Goal: Information Seeking & Learning: Learn about a topic

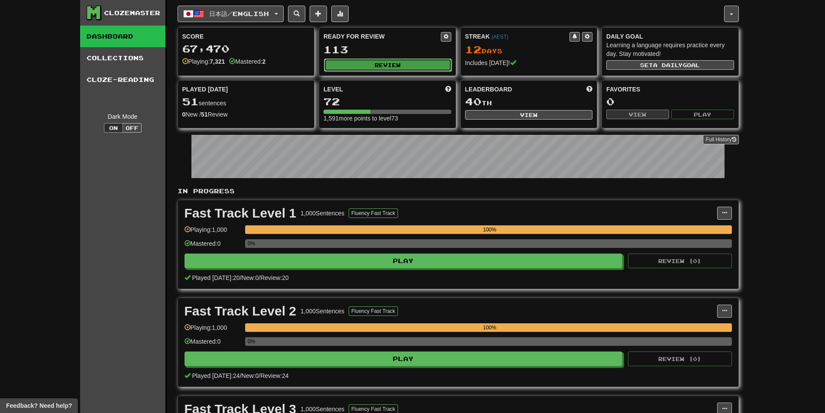
click at [389, 66] on button "Review" at bounding box center [388, 64] width 128 height 13
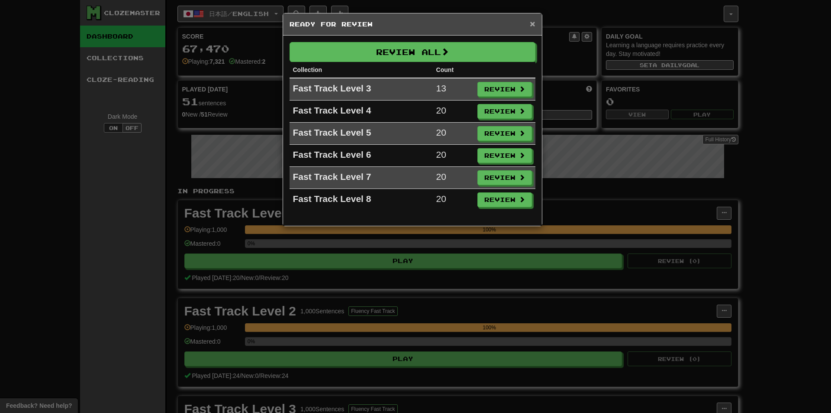
click at [531, 23] on span "×" at bounding box center [532, 24] width 5 height 10
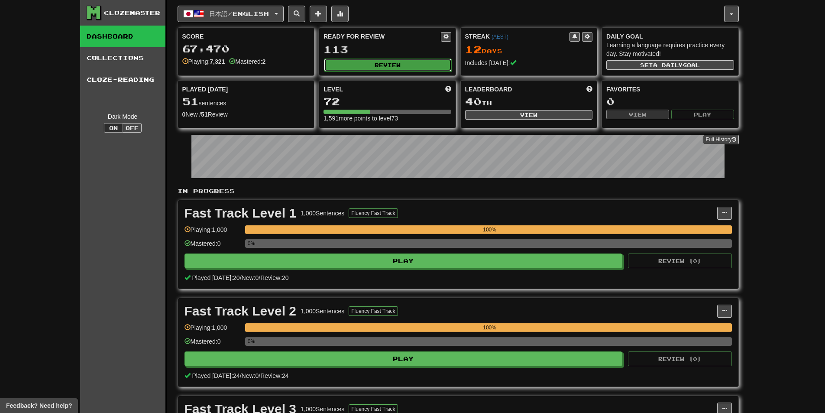
click at [359, 64] on button "Review" at bounding box center [388, 64] width 128 height 13
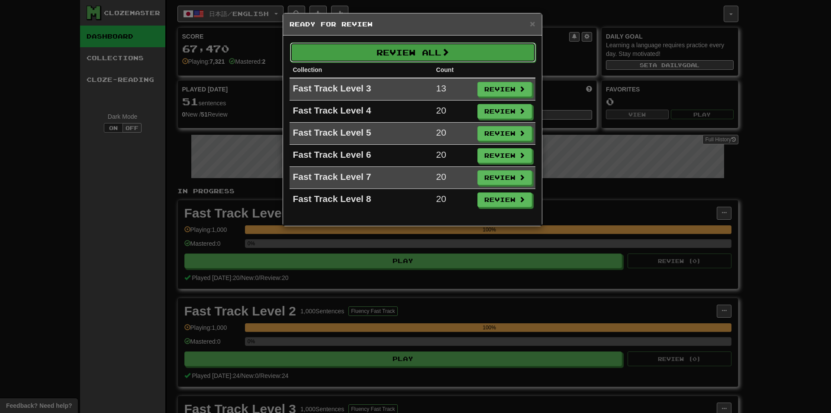
click at [370, 45] on button "Review All" at bounding box center [413, 52] width 246 height 20
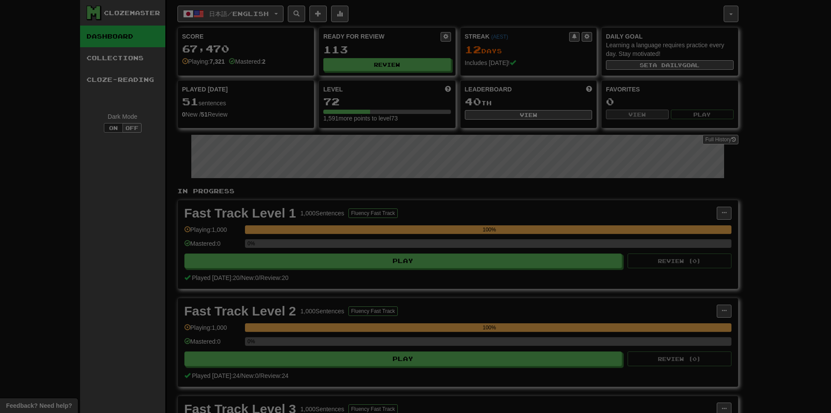
select select "********"
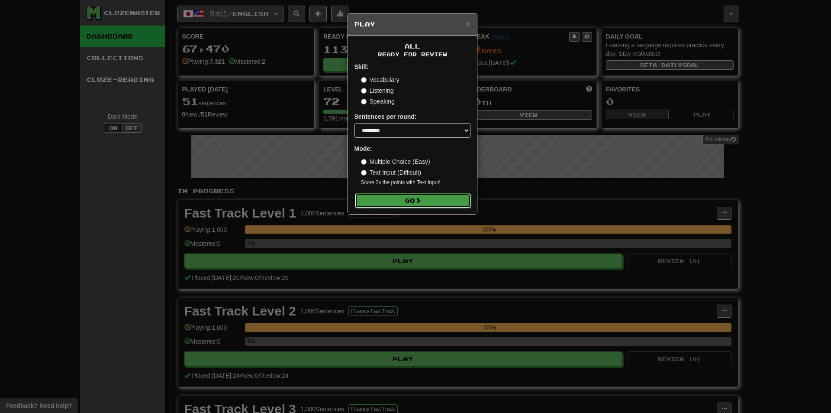
click at [388, 197] on button "Go" at bounding box center [413, 200] width 116 height 15
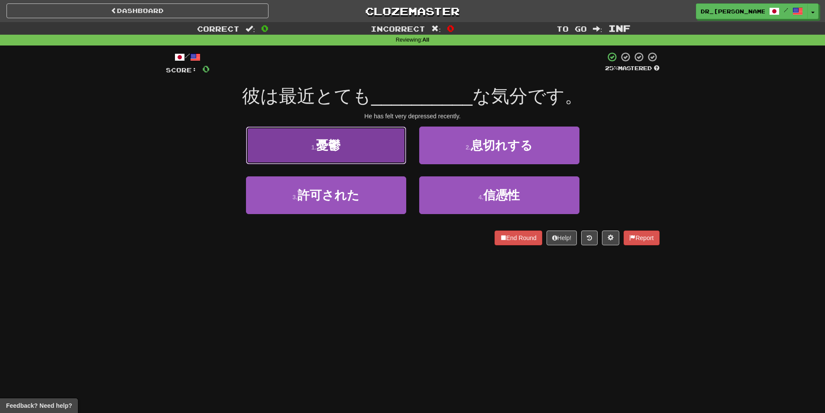
click at [371, 129] on button "1 . 憂鬱" at bounding box center [326, 145] width 160 height 38
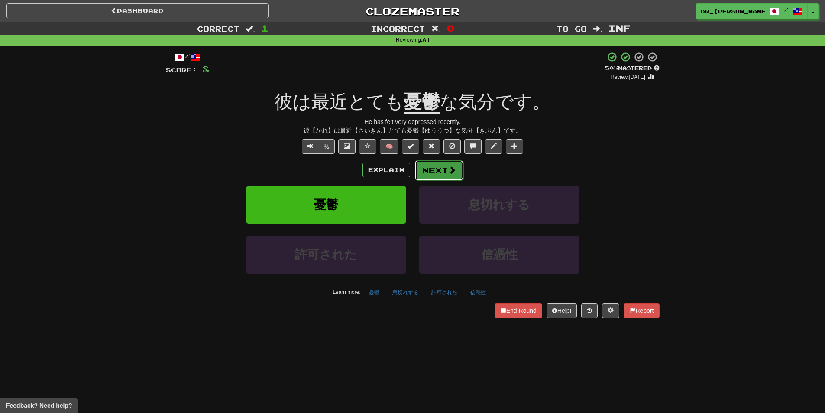
click at [433, 163] on button "Next" at bounding box center [439, 170] width 48 height 20
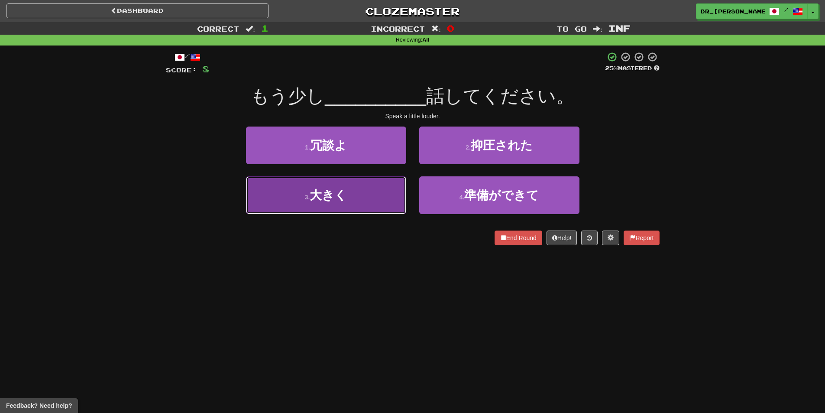
click at [378, 194] on button "3 . 大きく" at bounding box center [326, 195] width 160 height 38
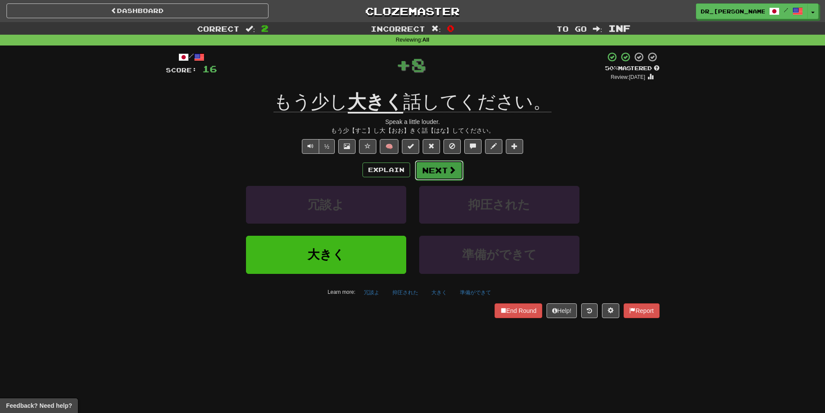
click at [448, 170] on span at bounding box center [452, 170] width 8 height 8
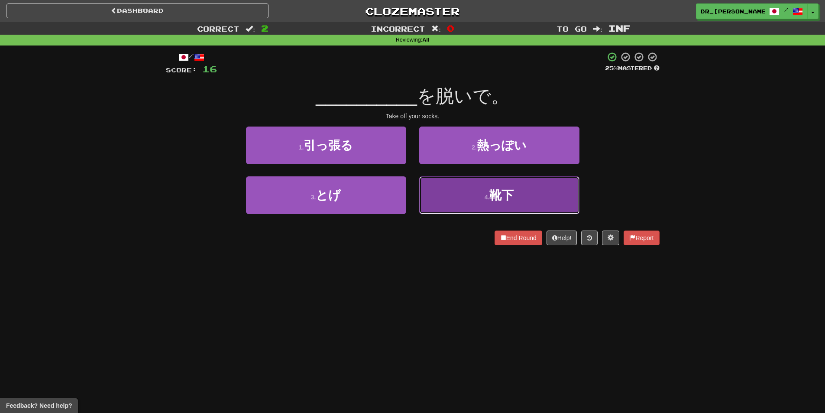
click at [472, 186] on button "4 . 靴下" at bounding box center [499, 195] width 160 height 38
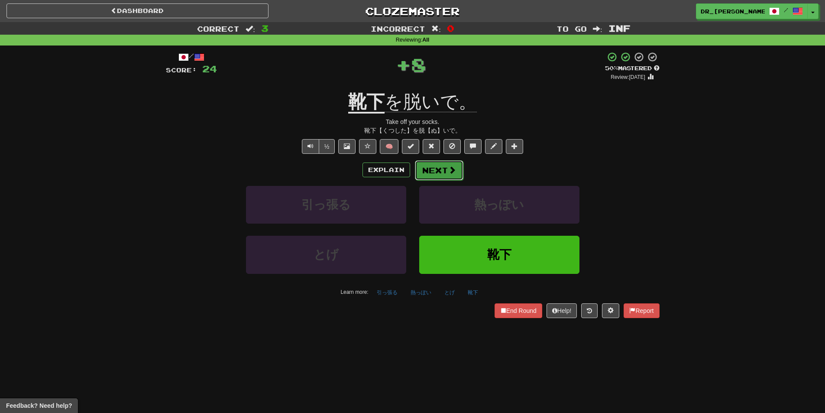
click at [445, 169] on button "Next" at bounding box center [439, 170] width 48 height 20
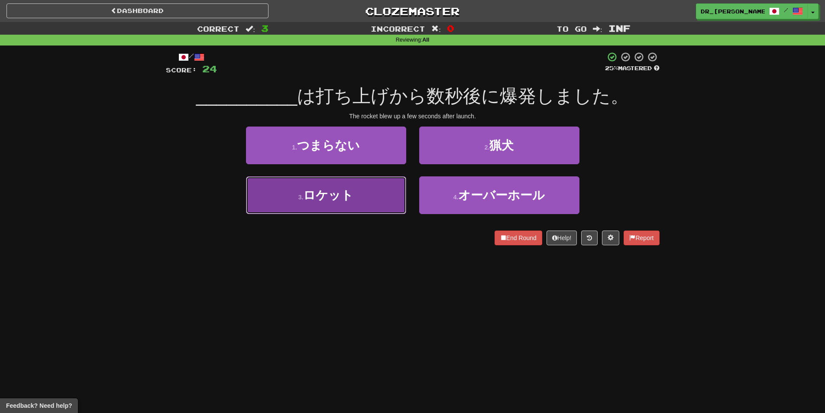
click at [366, 184] on button "3 . ロケット" at bounding box center [326, 195] width 160 height 38
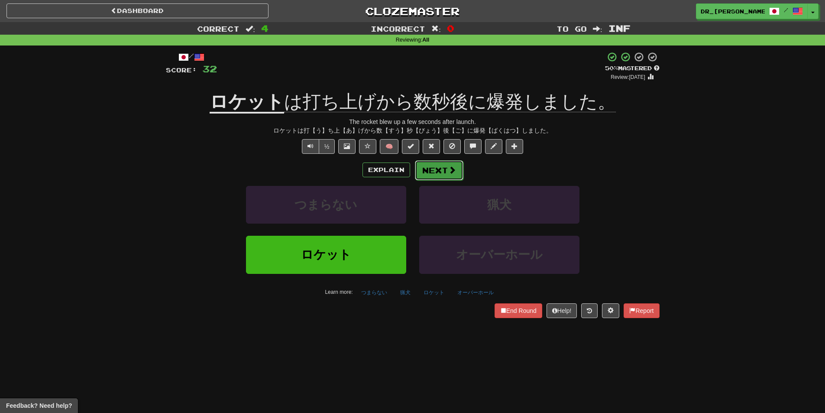
click at [434, 167] on button "Next" at bounding box center [439, 170] width 48 height 20
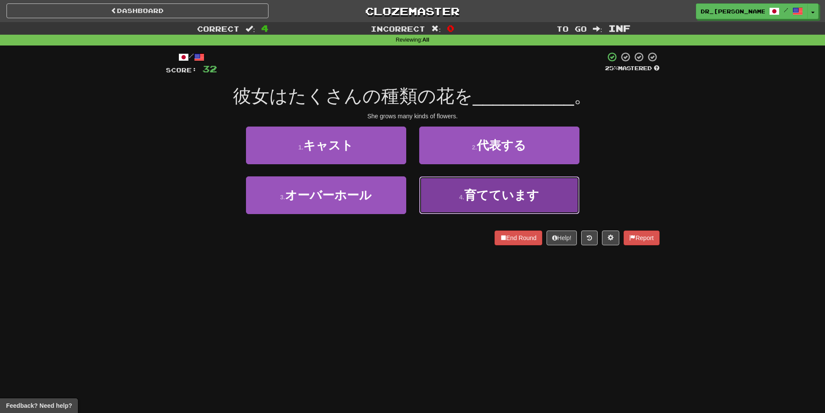
click at [479, 187] on button "4 . 育てています" at bounding box center [499, 195] width 160 height 38
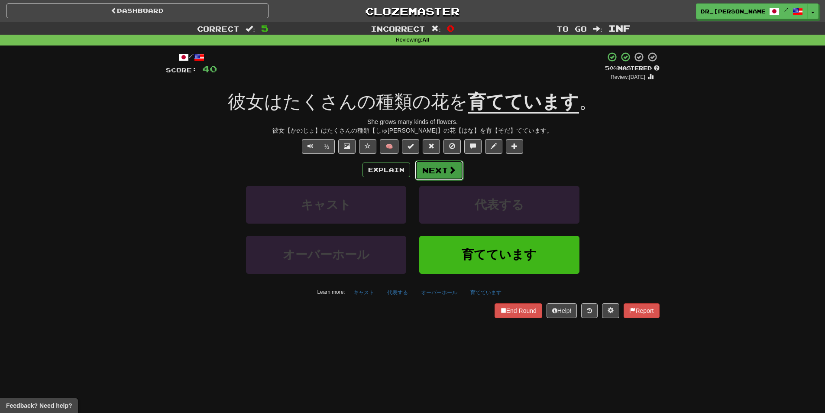
click at [439, 163] on button "Next" at bounding box center [439, 170] width 48 height 20
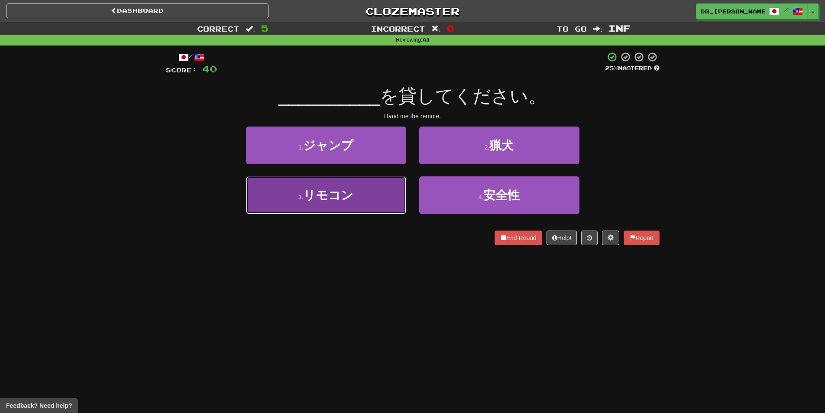
click at [391, 184] on button "3 . リモコン" at bounding box center [326, 195] width 160 height 38
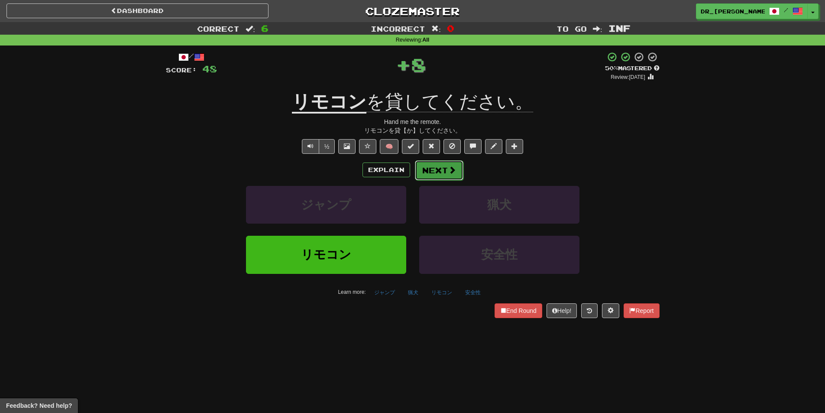
click at [439, 167] on button "Next" at bounding box center [439, 170] width 48 height 20
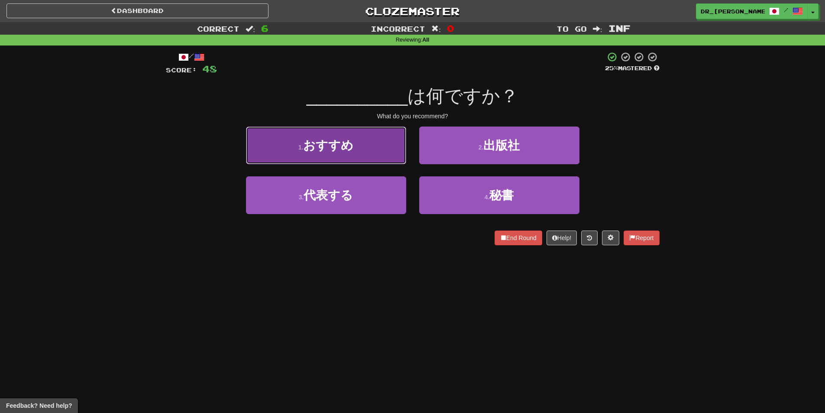
click at [375, 157] on button "1 . おすすめ" at bounding box center [326, 145] width 160 height 38
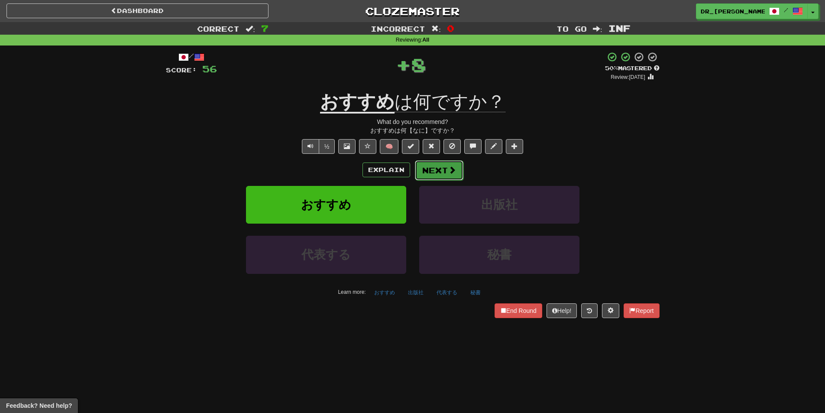
click at [431, 166] on button "Next" at bounding box center [439, 170] width 48 height 20
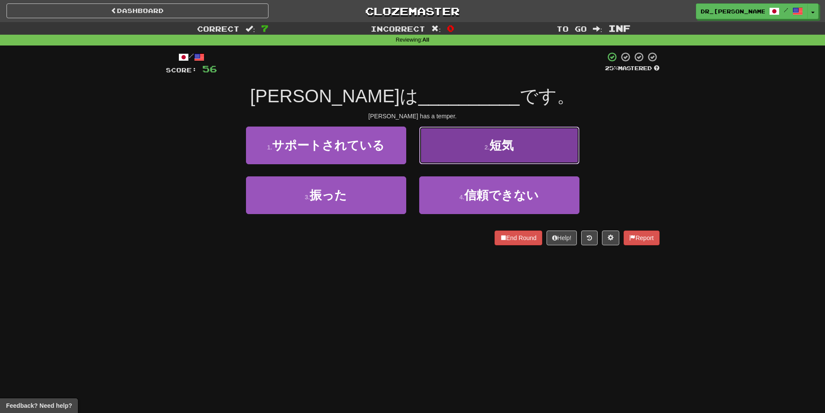
click at [434, 152] on button "2 . 短気" at bounding box center [499, 145] width 160 height 38
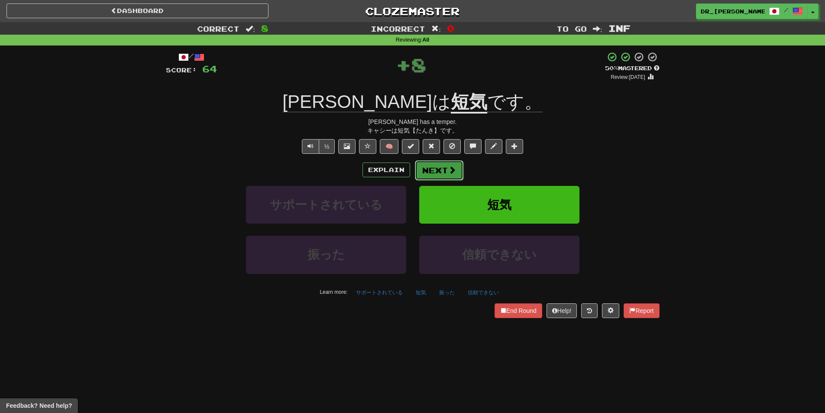
click at [439, 164] on button "Next" at bounding box center [439, 170] width 48 height 20
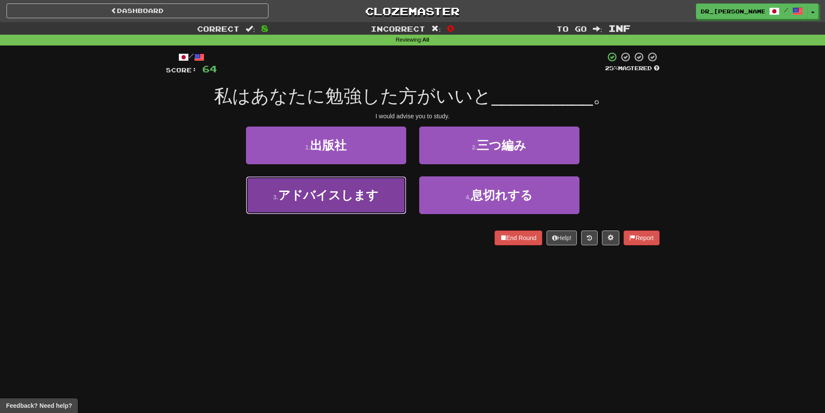
click at [393, 203] on button "3 . アドバイスします" at bounding box center [326, 195] width 160 height 38
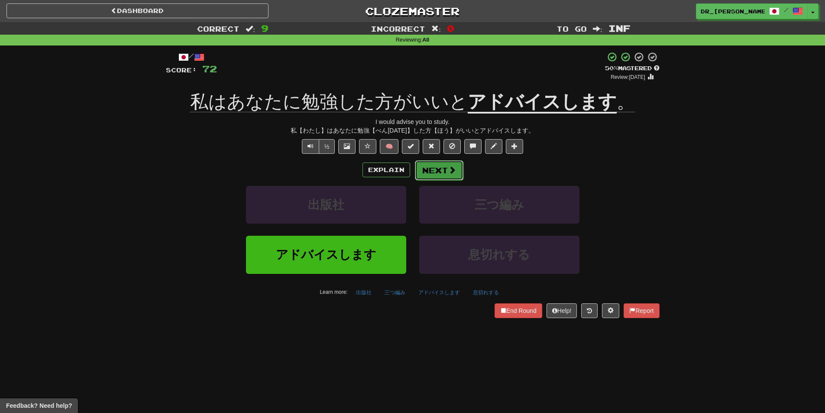
click at [443, 168] on button "Next" at bounding box center [439, 170] width 48 height 20
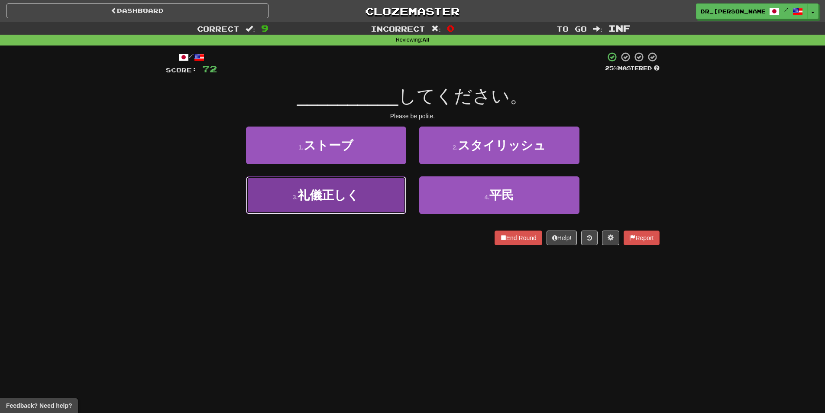
click at [378, 185] on button "3 . 礼儀正しく" at bounding box center [326, 195] width 160 height 38
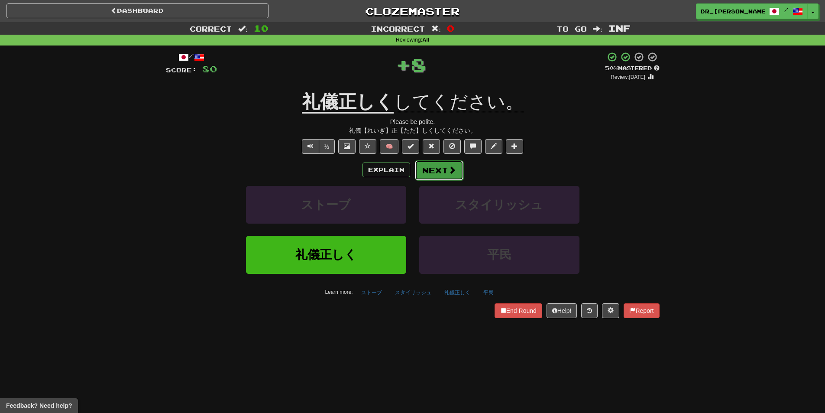
click at [442, 170] on button "Next" at bounding box center [439, 170] width 48 height 20
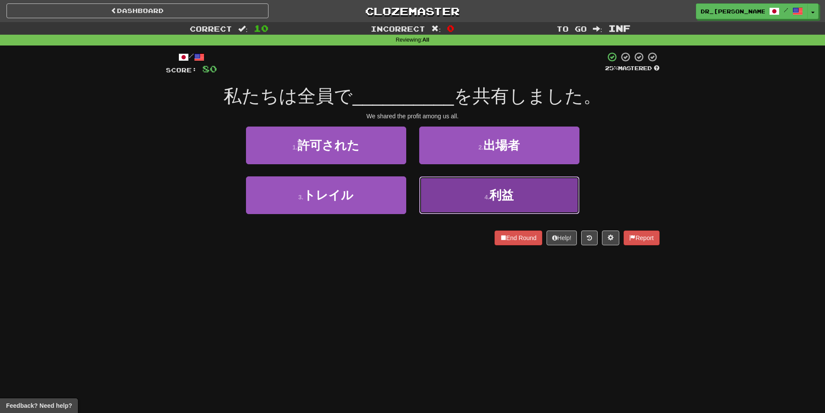
click at [476, 188] on button "4 . 利益" at bounding box center [499, 195] width 160 height 38
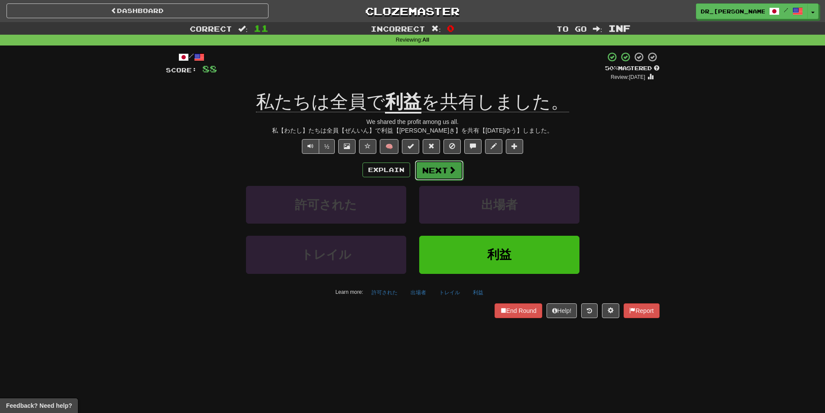
click at [441, 171] on button "Next" at bounding box center [439, 170] width 48 height 20
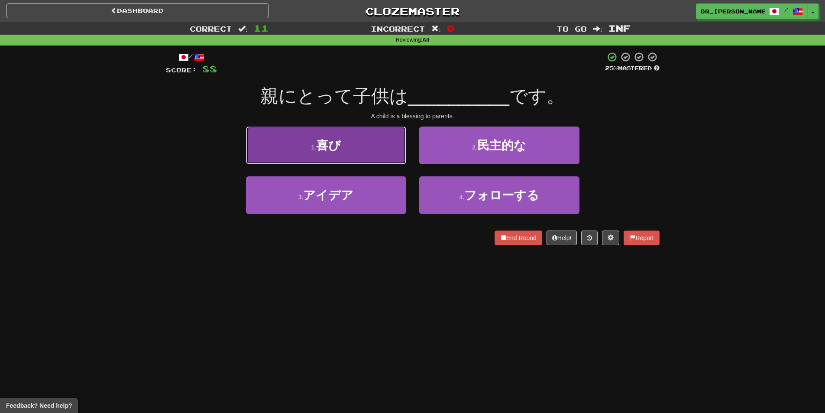
click at [382, 160] on button "1 . 喜び" at bounding box center [326, 145] width 160 height 38
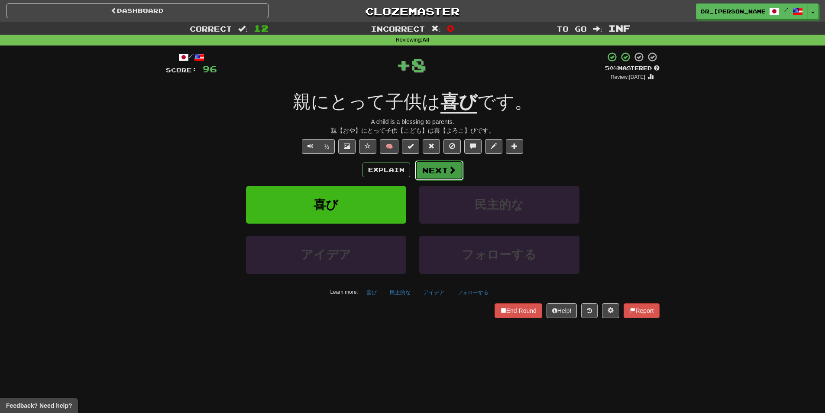
click at [441, 166] on button "Next" at bounding box center [439, 170] width 48 height 20
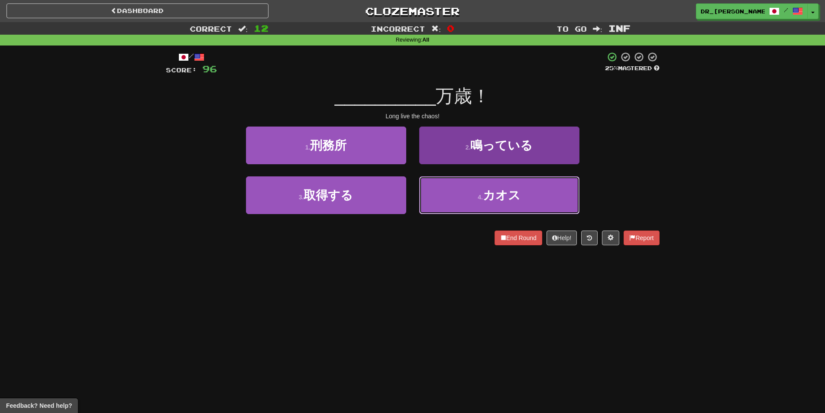
click at [469, 191] on button "4 . カオス" at bounding box center [499, 195] width 160 height 38
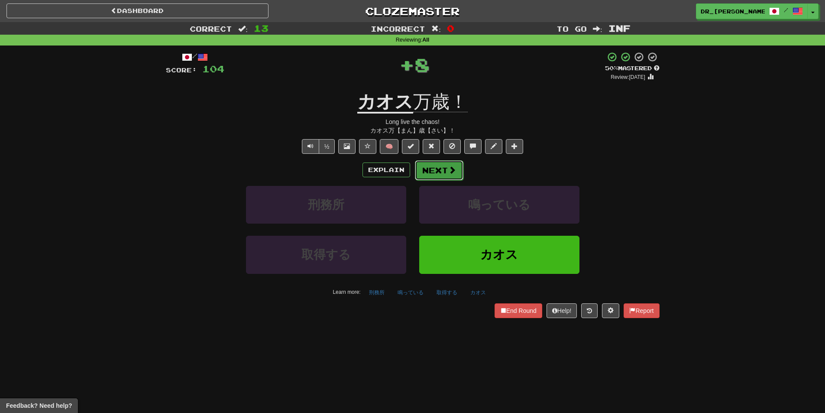
click at [438, 168] on button "Next" at bounding box center [439, 170] width 48 height 20
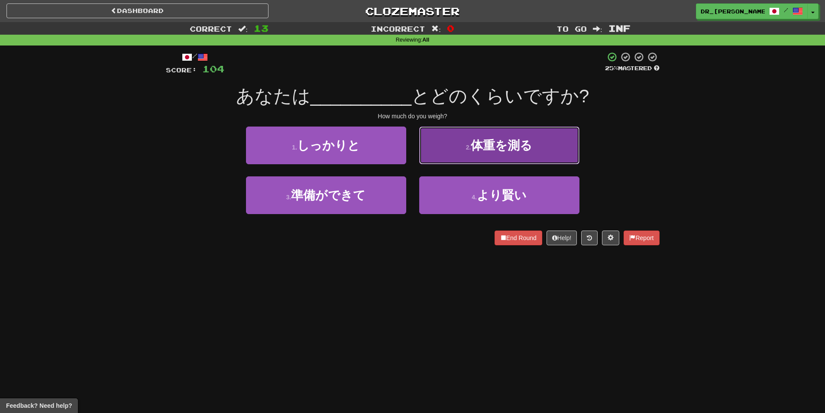
click at [465, 157] on button "2 . 体重を測る" at bounding box center [499, 145] width 160 height 38
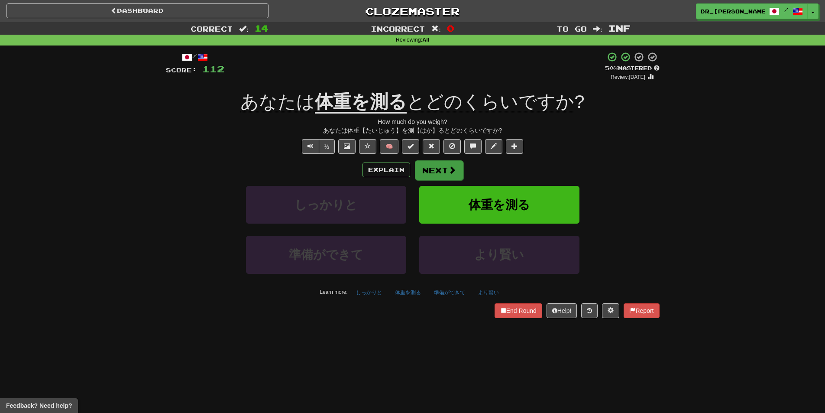
click at [444, 159] on div "/ Score: 112 + 8 50 % Mastered Review: 2025-08-31 あなたは 体重を測る とどのくらいですか ? How mu…" at bounding box center [413, 185] width 494 height 266
click at [445, 169] on button "Next" at bounding box center [439, 170] width 48 height 20
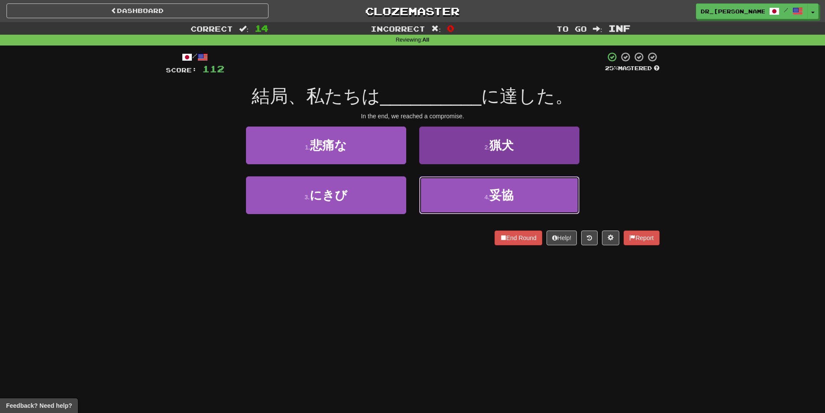
click at [474, 193] on button "4 . 妥協" at bounding box center [499, 195] width 160 height 38
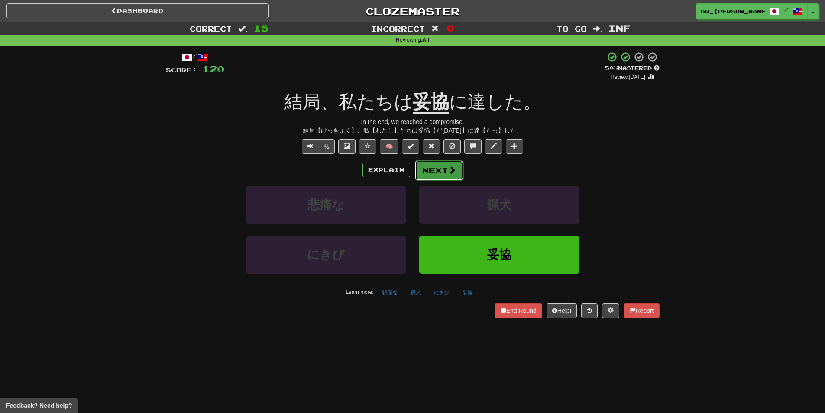
click at [439, 170] on button "Next" at bounding box center [439, 170] width 48 height 20
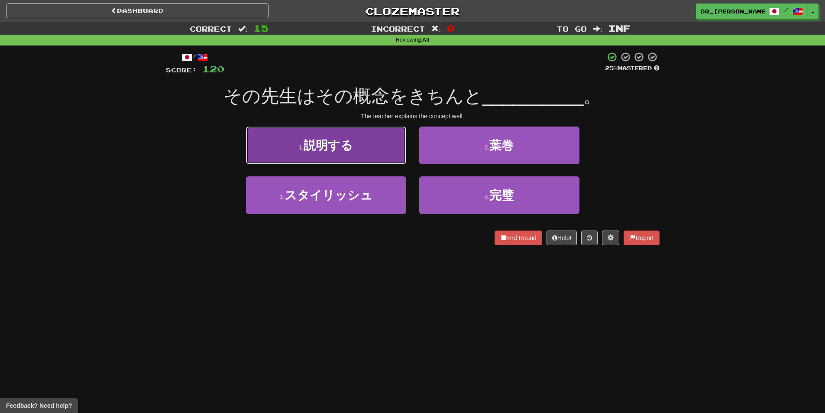
click at [400, 153] on button "1 . 説明する" at bounding box center [326, 145] width 160 height 38
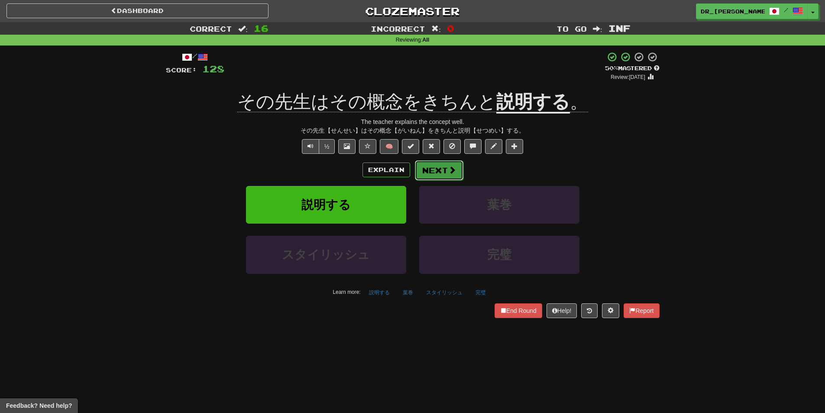
click at [440, 161] on button "Next" at bounding box center [439, 170] width 48 height 20
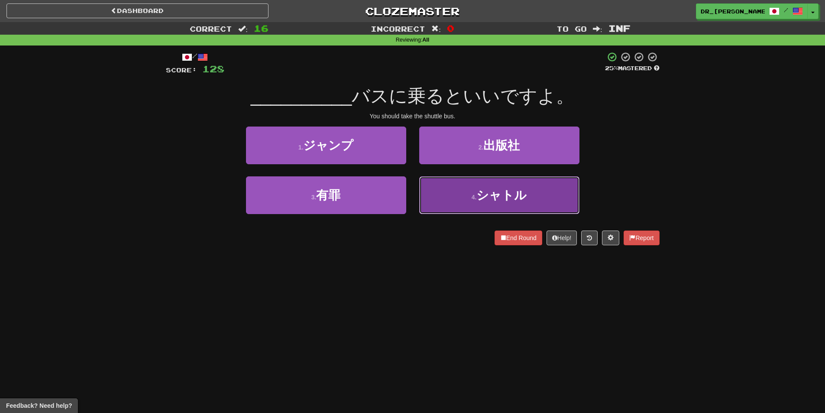
click at [473, 185] on button "4 . シャトル" at bounding box center [499, 195] width 160 height 38
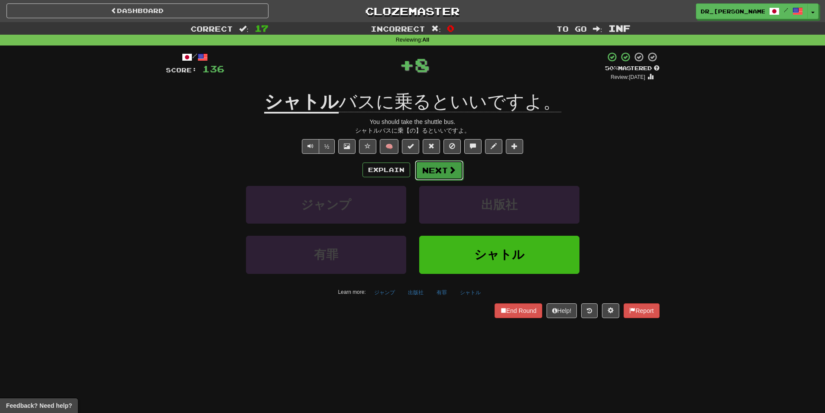
click at [437, 169] on button "Next" at bounding box center [439, 170] width 48 height 20
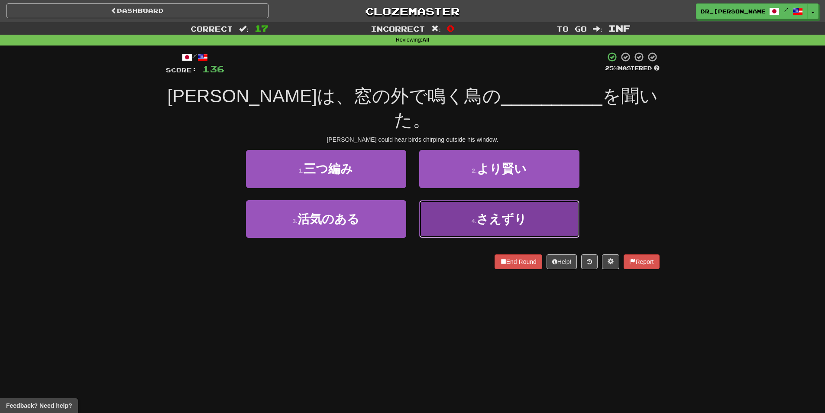
click at [474, 200] on button "4 . さえずり" at bounding box center [499, 219] width 160 height 38
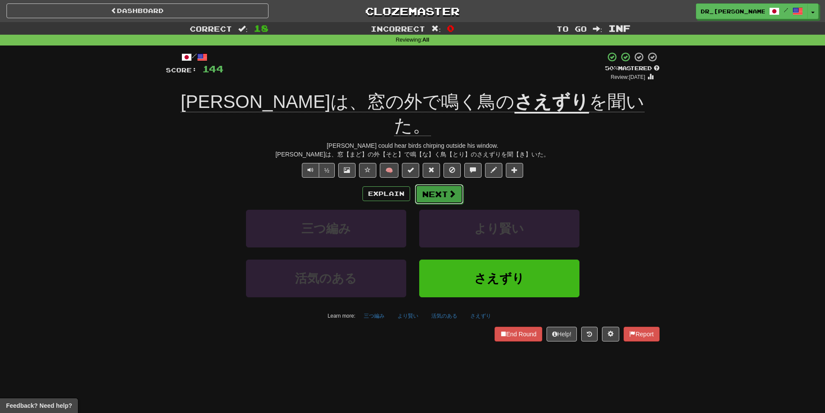
click at [440, 184] on button "Next" at bounding box center [439, 194] width 48 height 20
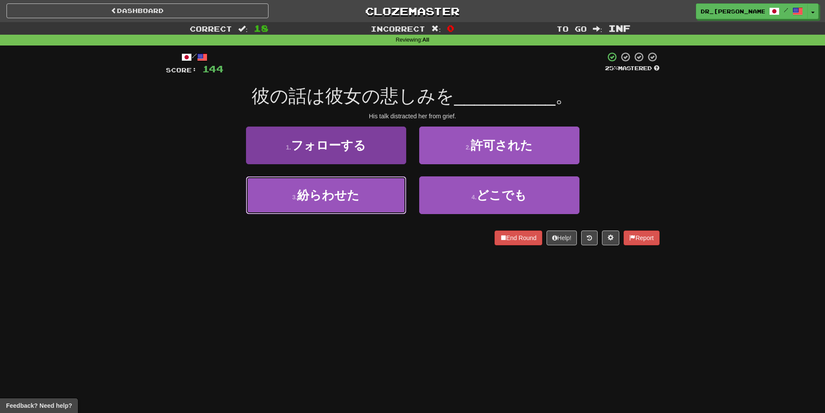
click at [354, 186] on button "3 . 紛らわせた" at bounding box center [326, 195] width 160 height 38
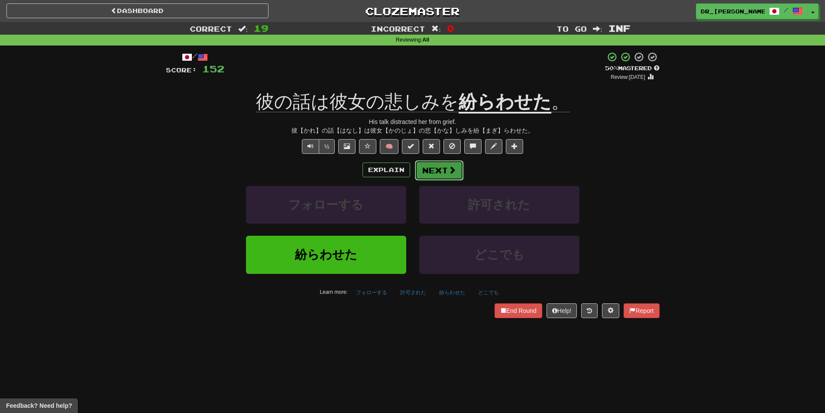
click at [433, 165] on button "Next" at bounding box center [439, 170] width 48 height 20
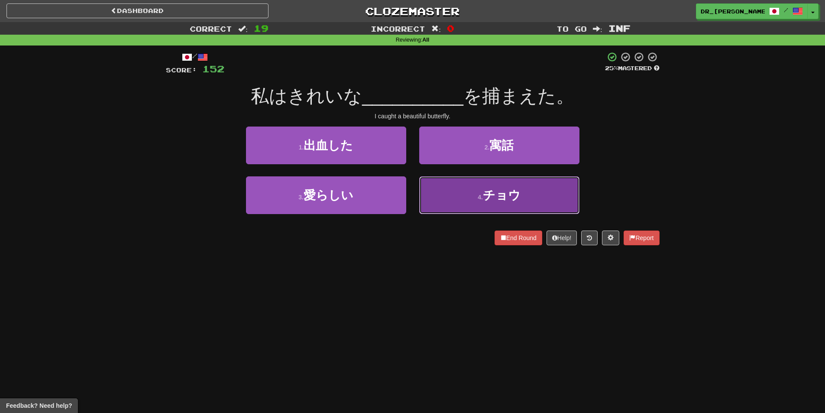
click at [478, 188] on button "4 . チョウ" at bounding box center [499, 195] width 160 height 38
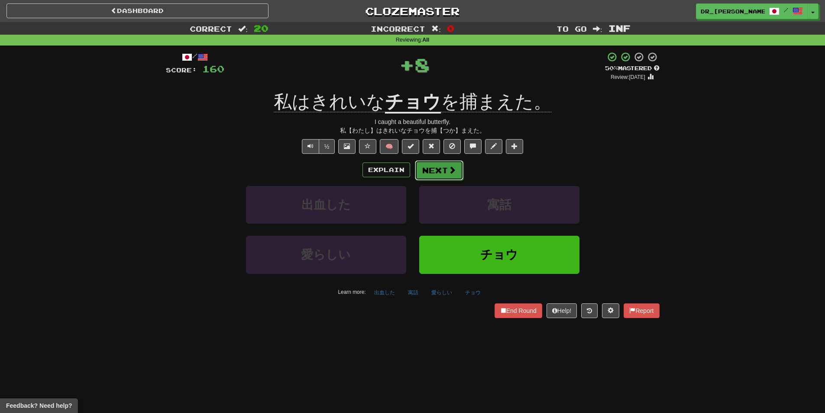
click at [438, 165] on button "Next" at bounding box center [439, 170] width 48 height 20
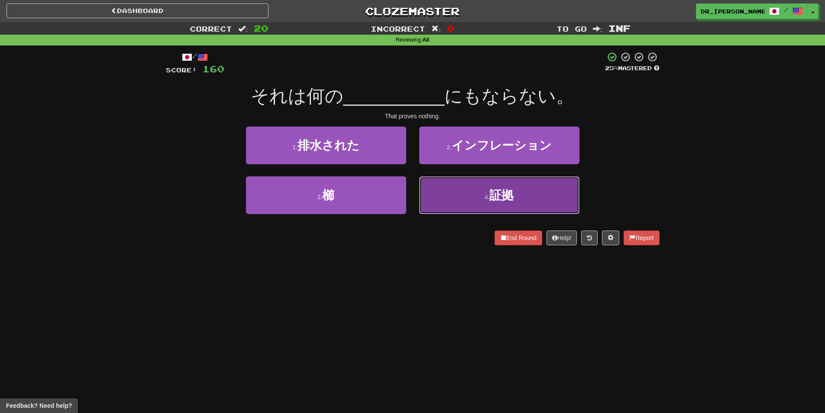
click at [476, 189] on button "4 . 証拠" at bounding box center [499, 195] width 160 height 38
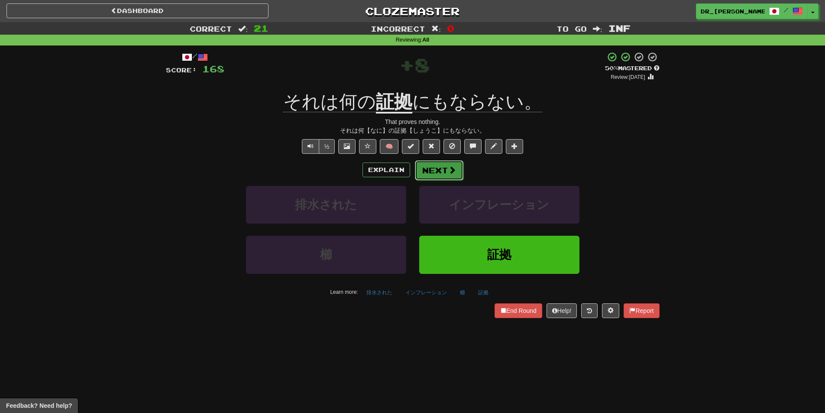
click at [440, 165] on button "Next" at bounding box center [439, 170] width 48 height 20
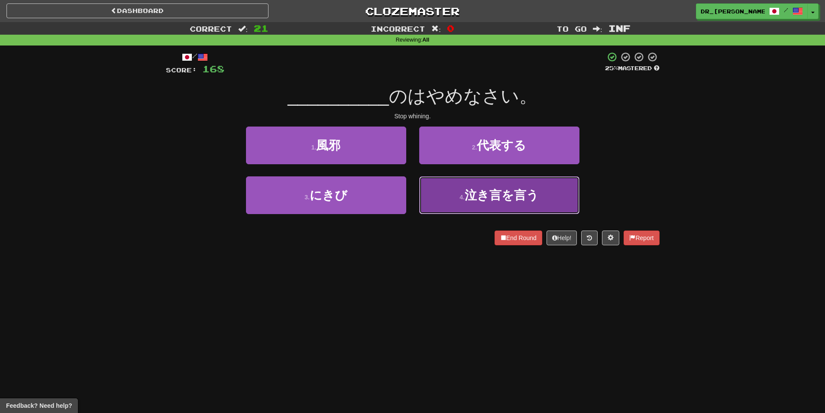
click at [434, 190] on button "4 . 泣き言を言う" at bounding box center [499, 195] width 160 height 38
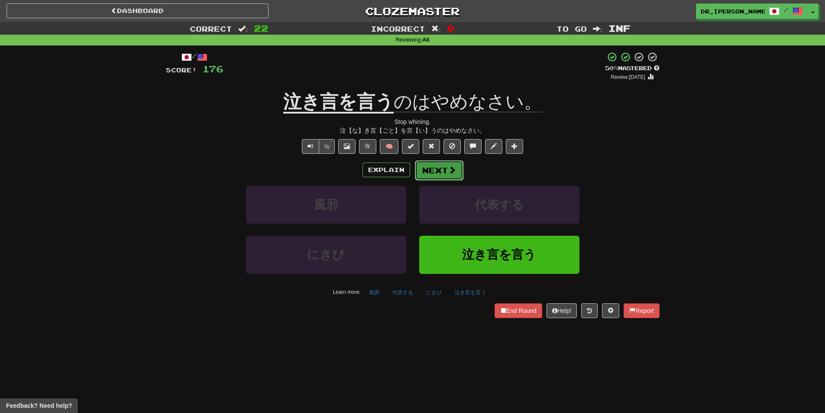
click at [436, 165] on button "Next" at bounding box center [439, 170] width 48 height 20
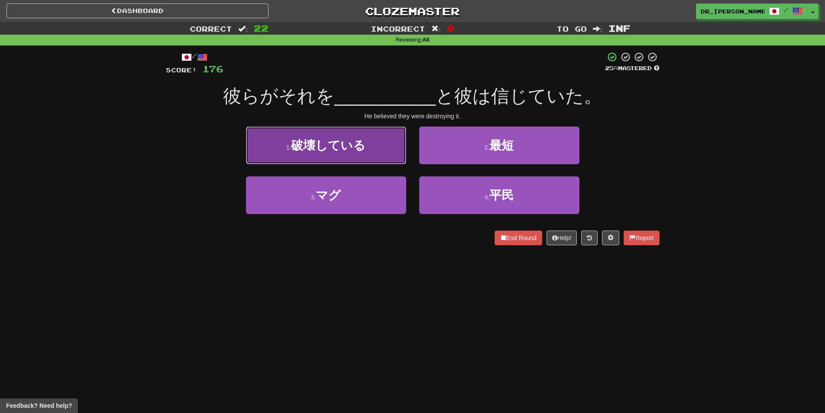
click at [350, 150] on span "破壊している" at bounding box center [328, 145] width 74 height 13
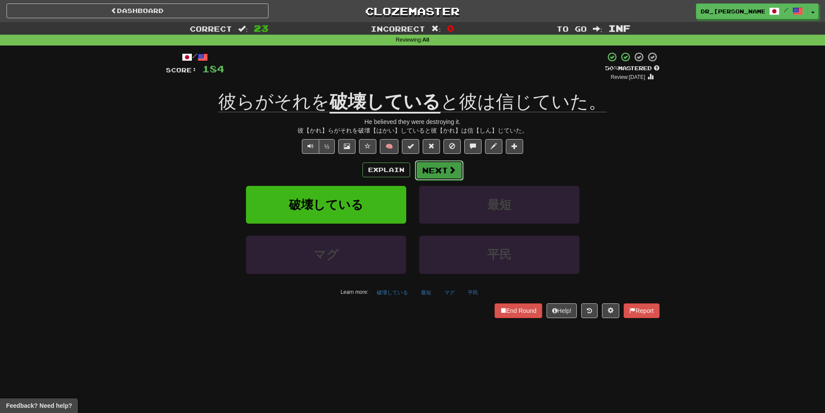
click at [443, 168] on button "Next" at bounding box center [439, 170] width 48 height 20
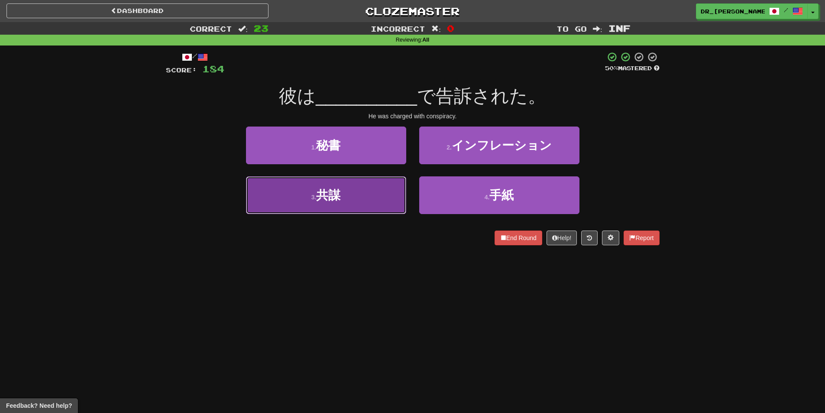
click at [386, 195] on button "3 . 共謀" at bounding box center [326, 195] width 160 height 38
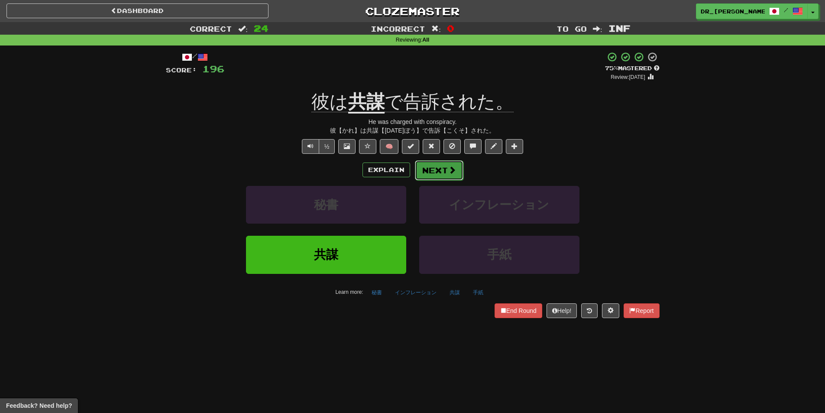
click at [441, 169] on button "Next" at bounding box center [439, 170] width 48 height 20
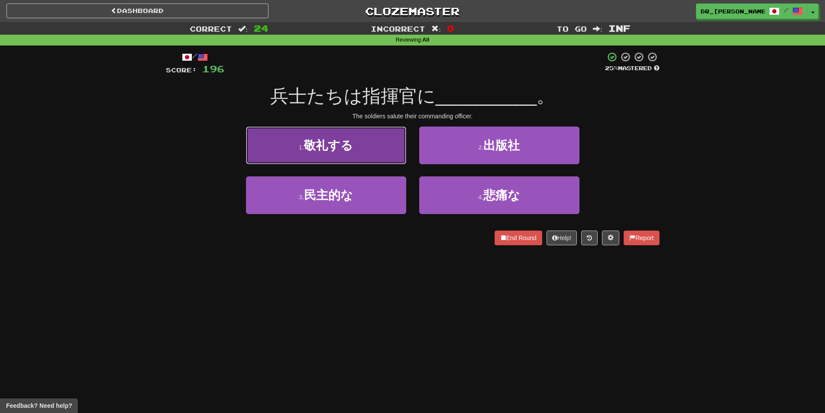
click at [354, 153] on button "1 . 敬礼する" at bounding box center [326, 145] width 160 height 38
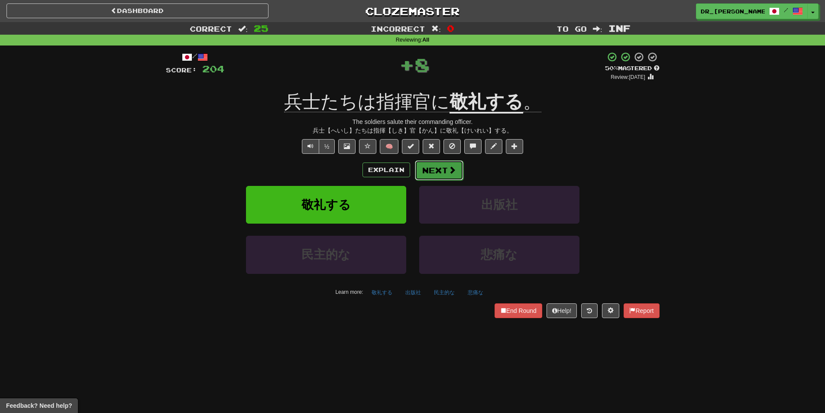
click at [430, 168] on button "Next" at bounding box center [439, 170] width 48 height 20
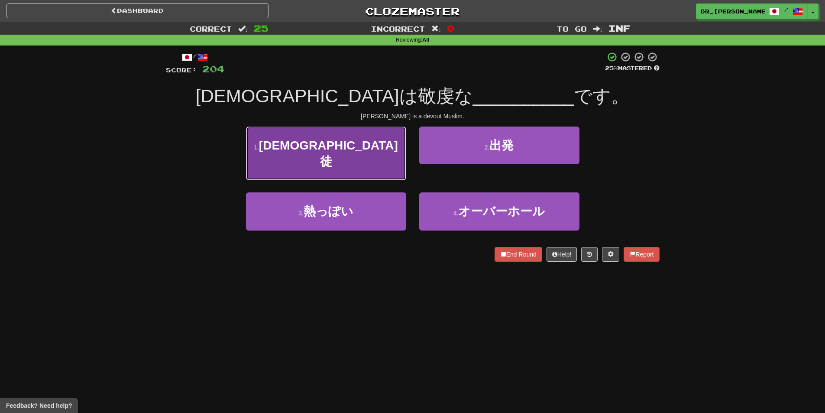
click at [360, 151] on span "イスラム教徒" at bounding box center [328, 153] width 139 height 29
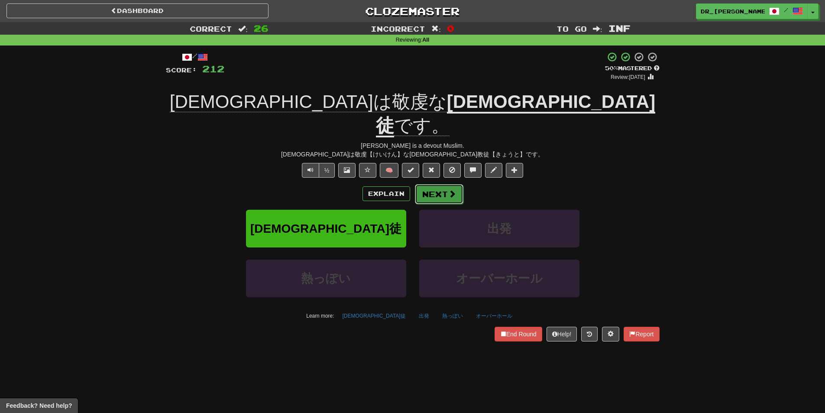
click at [445, 184] on button "Next" at bounding box center [439, 194] width 48 height 20
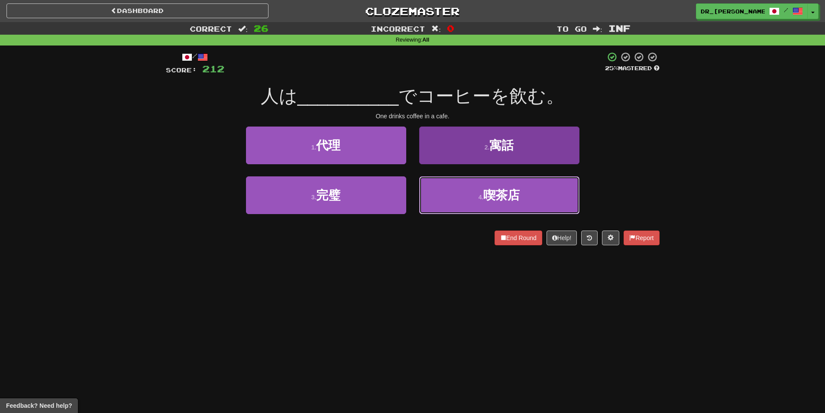
click at [471, 203] on button "4 . 喫茶店" at bounding box center [499, 195] width 160 height 38
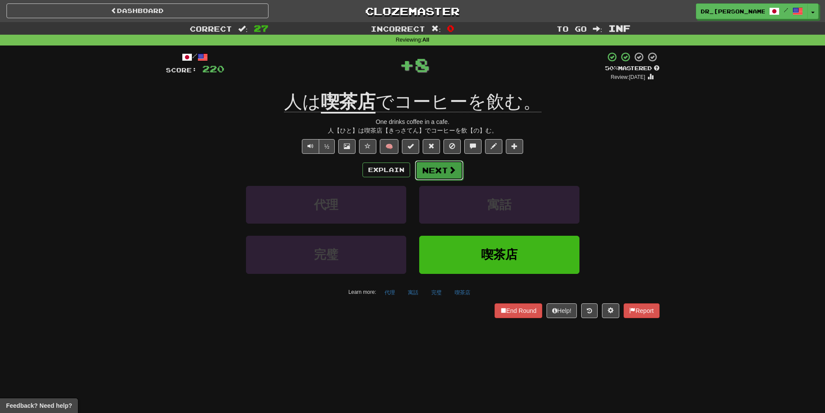
click at [438, 167] on button "Next" at bounding box center [439, 170] width 48 height 20
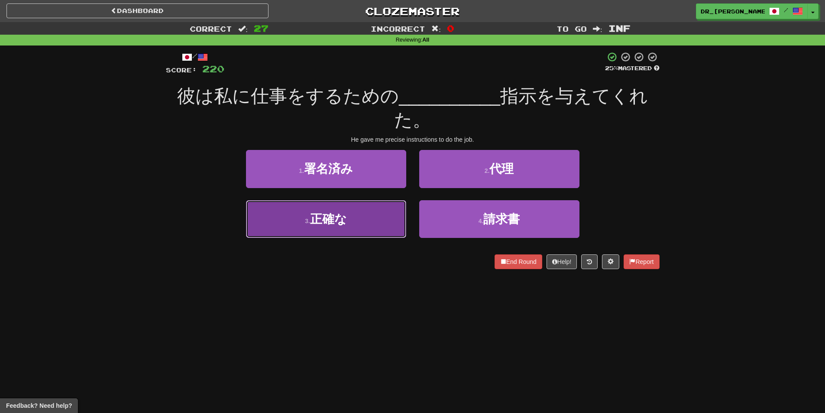
click at [380, 216] on button "3 . 正確な" at bounding box center [326, 219] width 160 height 38
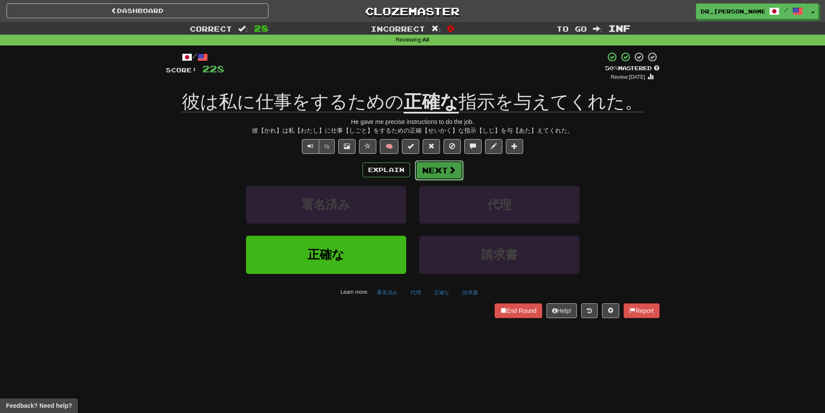
click at [442, 170] on button "Next" at bounding box center [439, 170] width 48 height 20
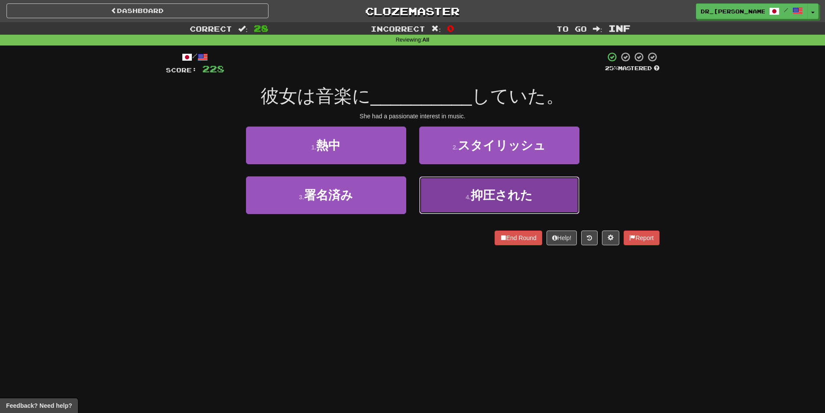
click at [458, 205] on button "4 . 抑圧された" at bounding box center [499, 195] width 160 height 38
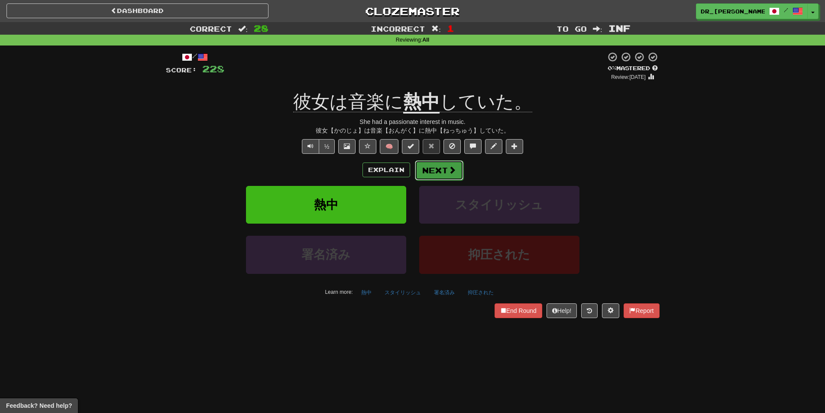
click at [438, 171] on button "Next" at bounding box center [439, 170] width 48 height 20
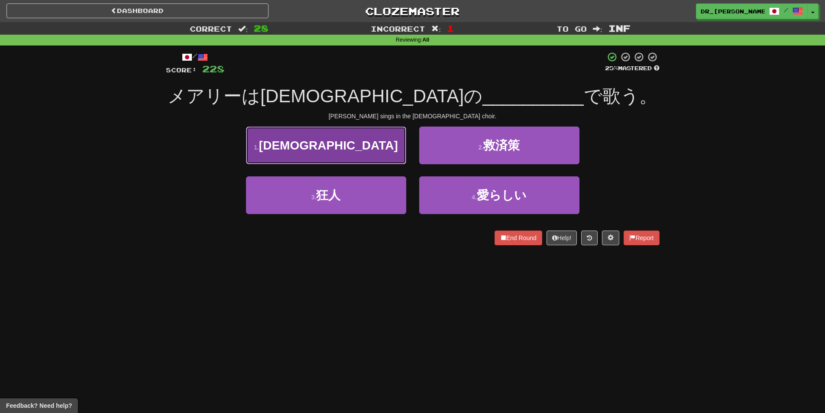
click at [350, 152] on button "1 . 聖歌隊" at bounding box center [326, 145] width 160 height 38
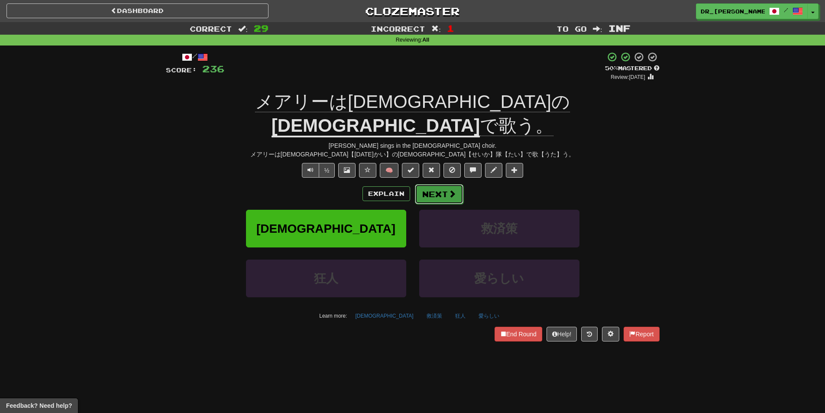
click at [430, 184] on button "Next" at bounding box center [439, 194] width 48 height 20
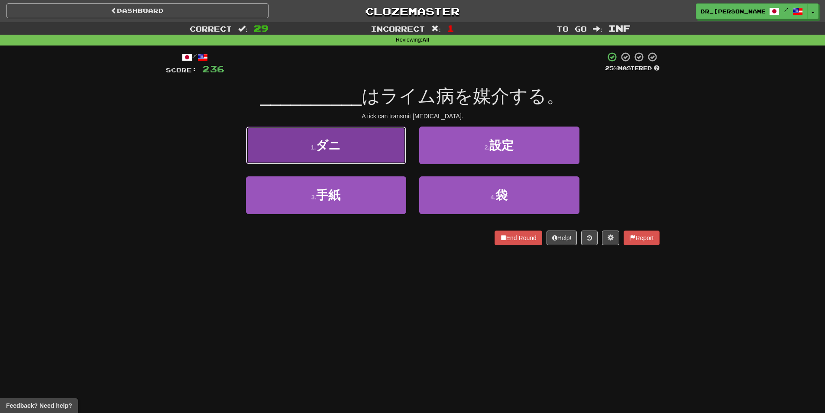
click at [350, 155] on button "1 . ダニ" at bounding box center [326, 145] width 160 height 38
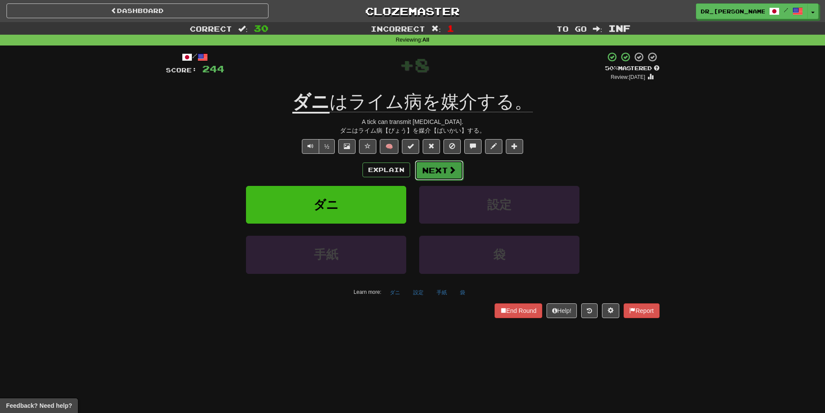
click at [442, 171] on button "Next" at bounding box center [439, 170] width 48 height 20
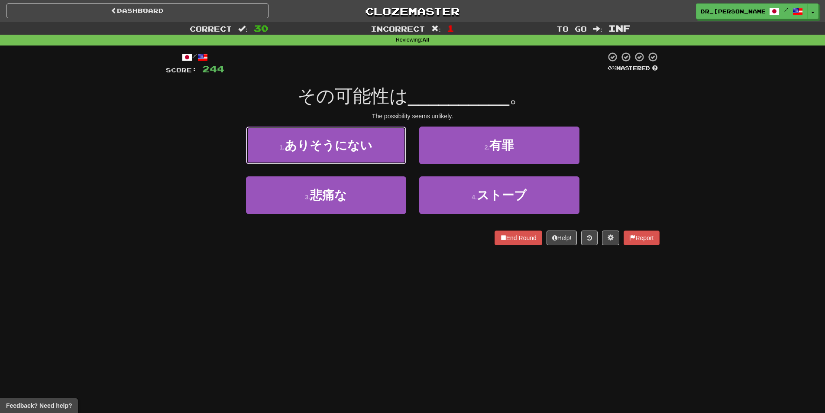
click at [369, 159] on button "1 . ありそうにない" at bounding box center [326, 145] width 160 height 38
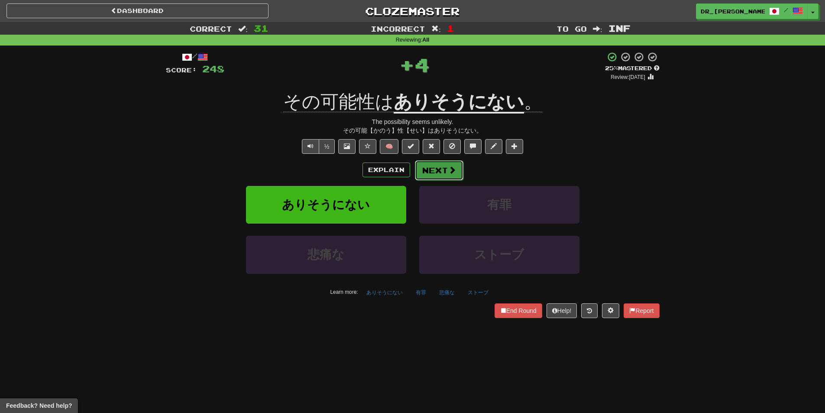
click at [431, 168] on button "Next" at bounding box center [439, 170] width 48 height 20
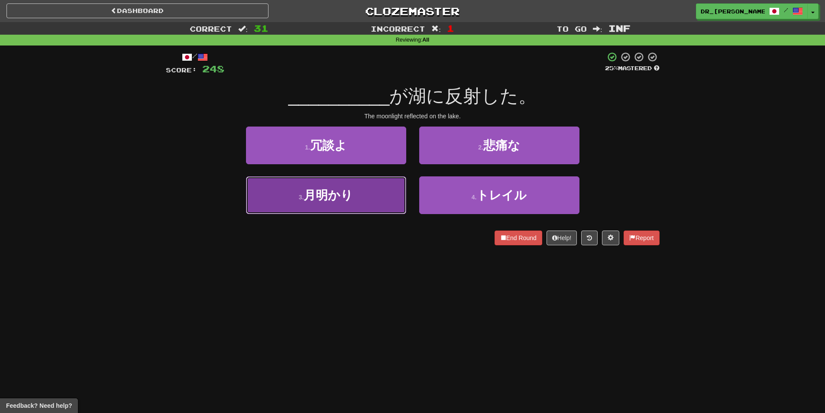
click at [360, 204] on button "3 . 月明かり" at bounding box center [326, 195] width 160 height 38
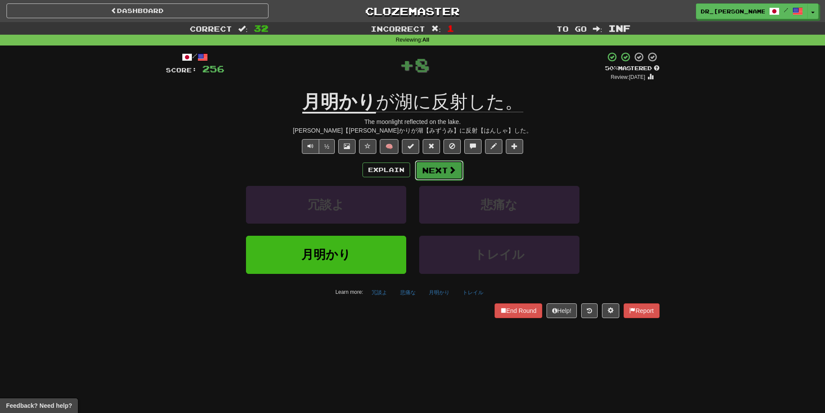
click at [440, 166] on button "Next" at bounding box center [439, 170] width 48 height 20
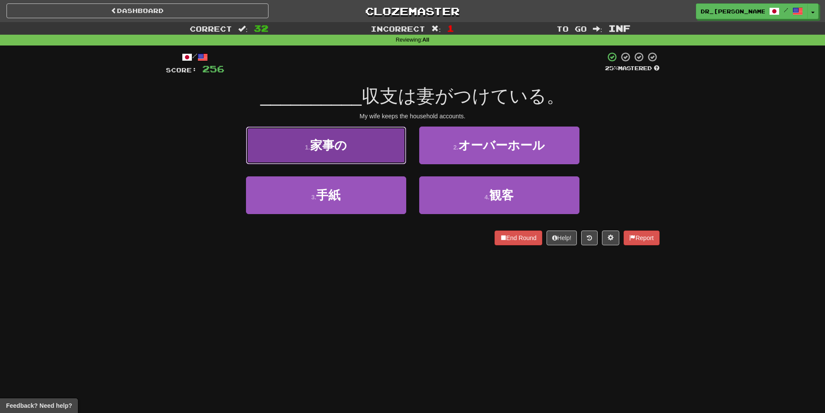
click at [382, 155] on button "1 . 家事の" at bounding box center [326, 145] width 160 height 38
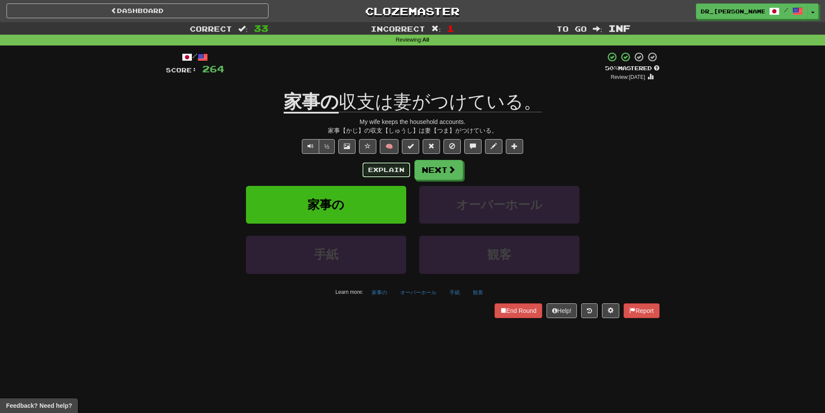
click at [379, 165] on button "Explain" at bounding box center [386, 169] width 48 height 15
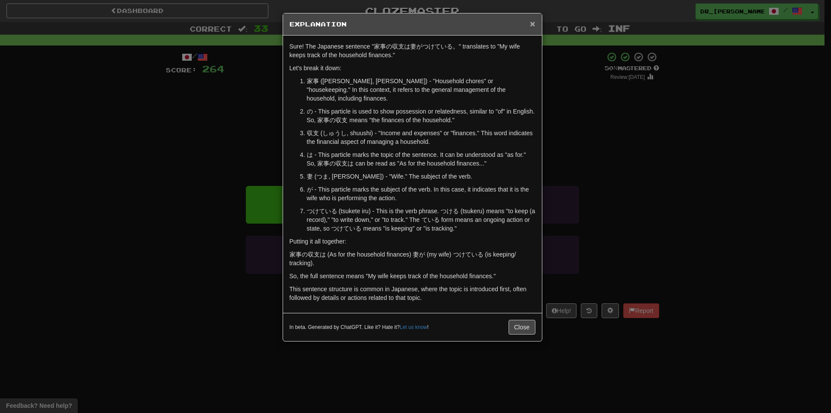
click at [535, 23] on span "×" at bounding box center [532, 24] width 5 height 10
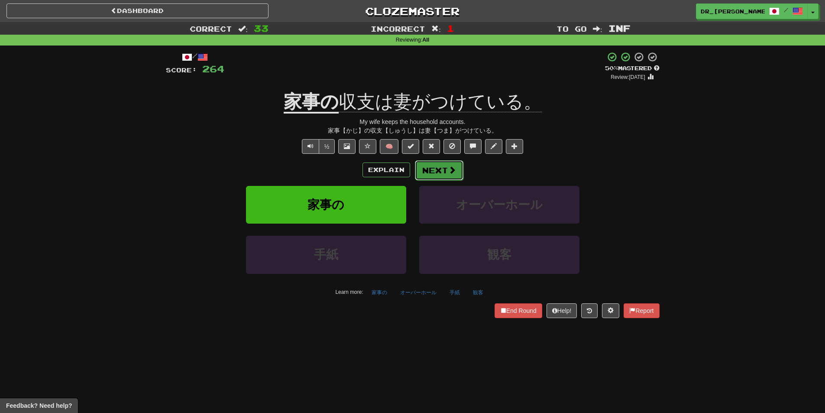
click at [450, 163] on button "Next" at bounding box center [439, 170] width 48 height 20
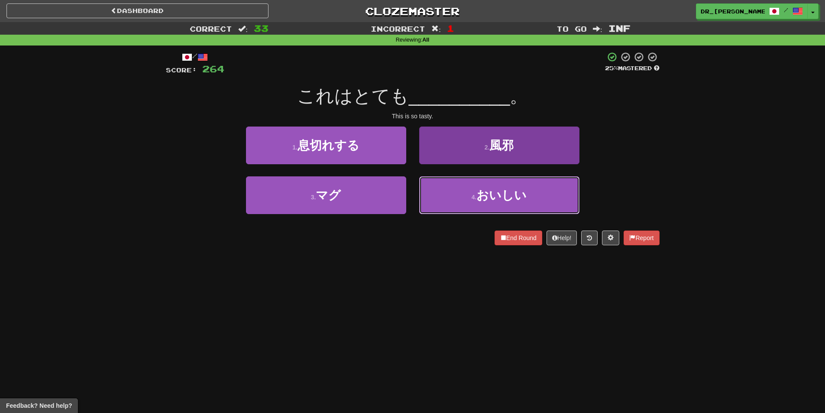
click at [489, 210] on button "4 . おいしい" at bounding box center [499, 195] width 160 height 38
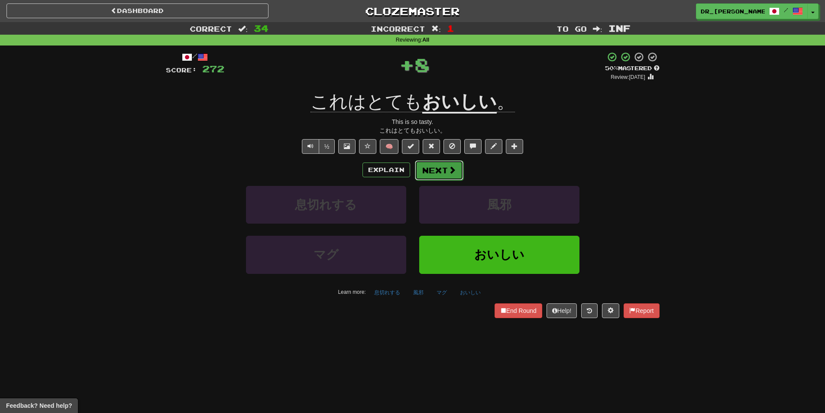
click at [440, 167] on button "Next" at bounding box center [439, 170] width 48 height 20
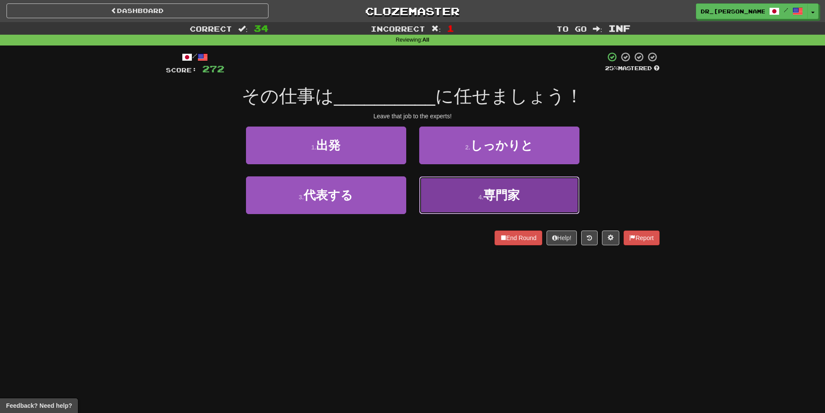
click at [467, 191] on button "4 . 専門家" at bounding box center [499, 195] width 160 height 38
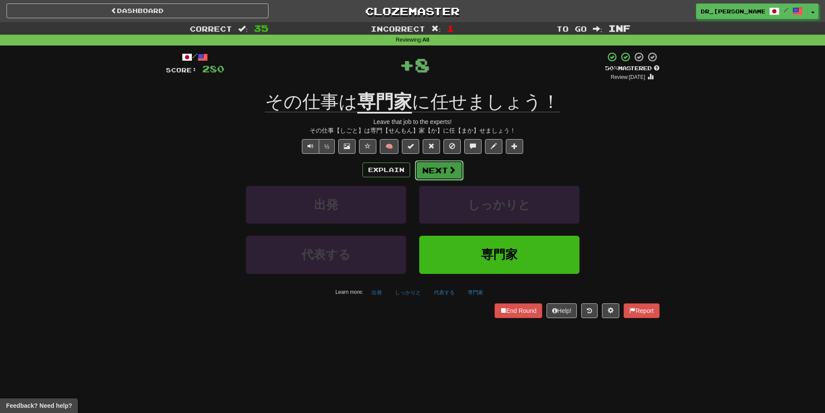
click at [452, 166] on span at bounding box center [452, 170] width 8 height 8
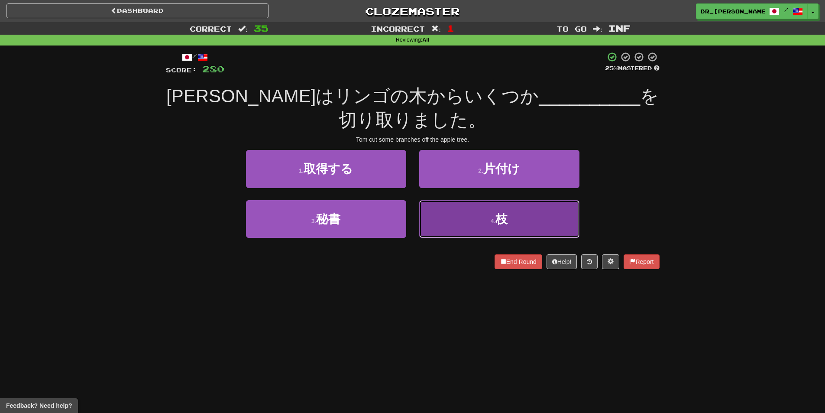
click at [507, 215] on span "枝" at bounding box center [501, 218] width 12 height 13
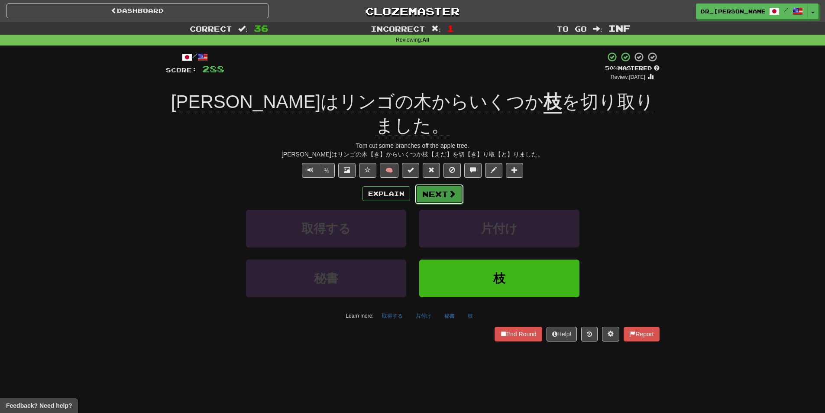
click at [433, 184] on button "Next" at bounding box center [439, 194] width 48 height 20
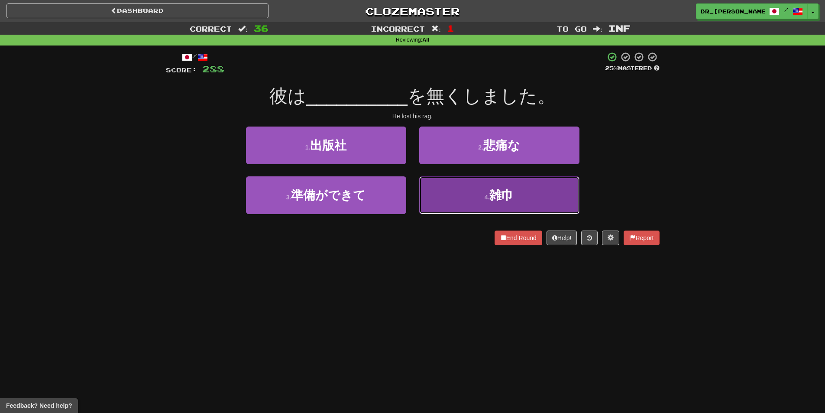
click at [469, 199] on button "4 . 雑巾" at bounding box center [499, 195] width 160 height 38
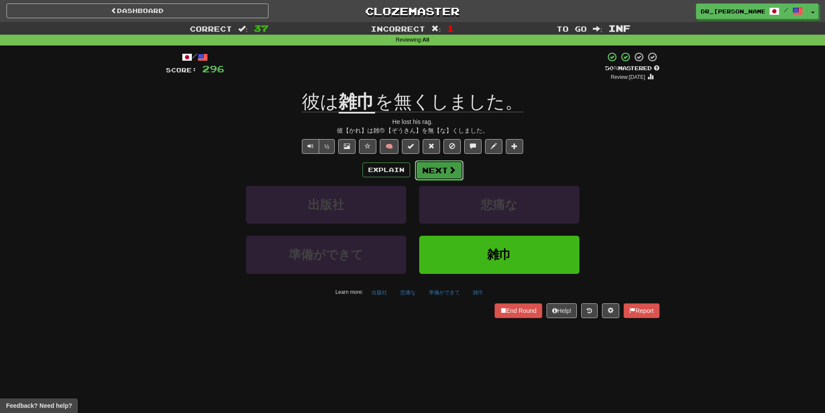
click at [448, 171] on span at bounding box center [452, 170] width 8 height 8
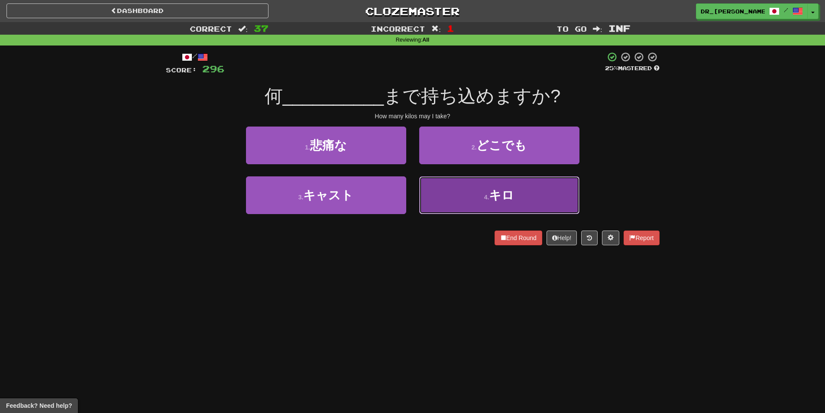
click at [467, 196] on button "4 . キロ" at bounding box center [499, 195] width 160 height 38
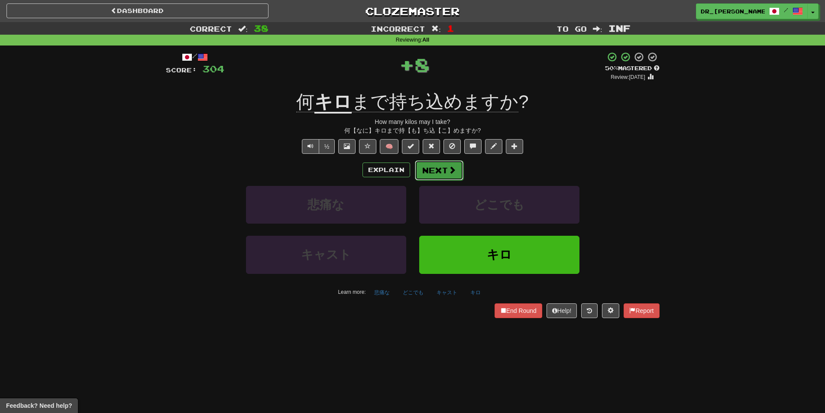
click at [448, 170] on span at bounding box center [452, 170] width 8 height 8
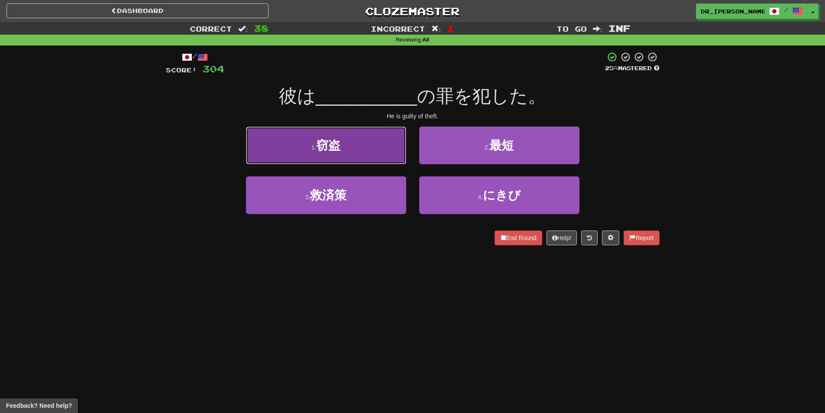
click at [384, 157] on button "1 . 窃盗" at bounding box center [326, 145] width 160 height 38
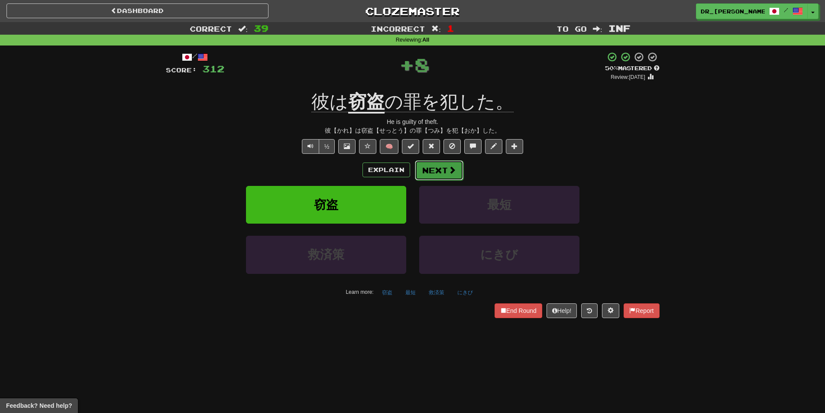
click at [451, 171] on span at bounding box center [452, 170] width 8 height 8
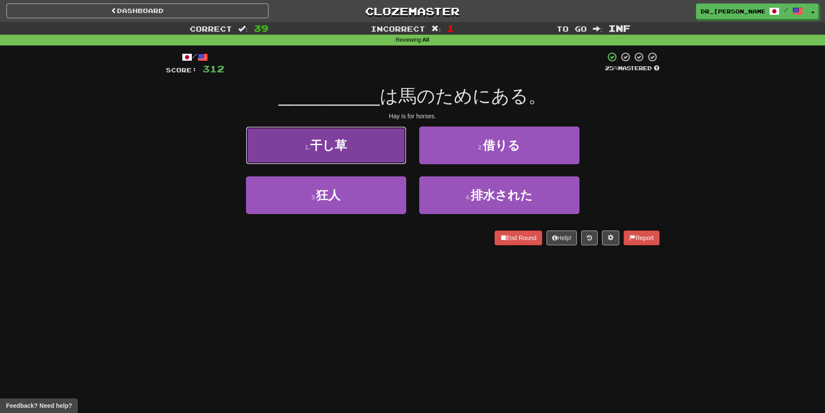
click at [380, 149] on button "1 . 干し草" at bounding box center [326, 145] width 160 height 38
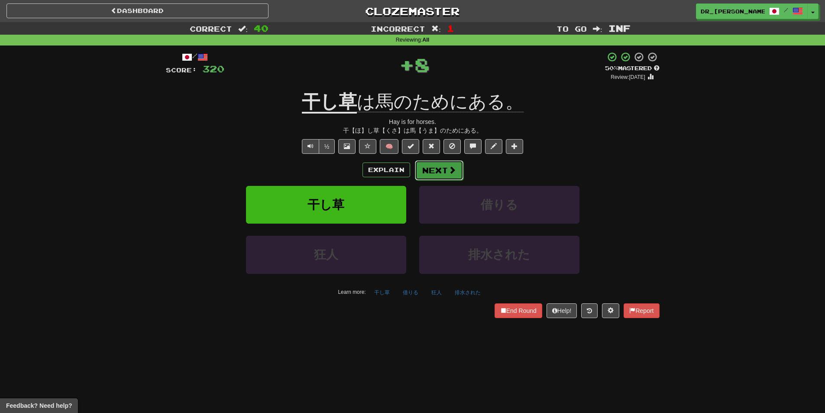
click at [443, 168] on button "Next" at bounding box center [439, 170] width 48 height 20
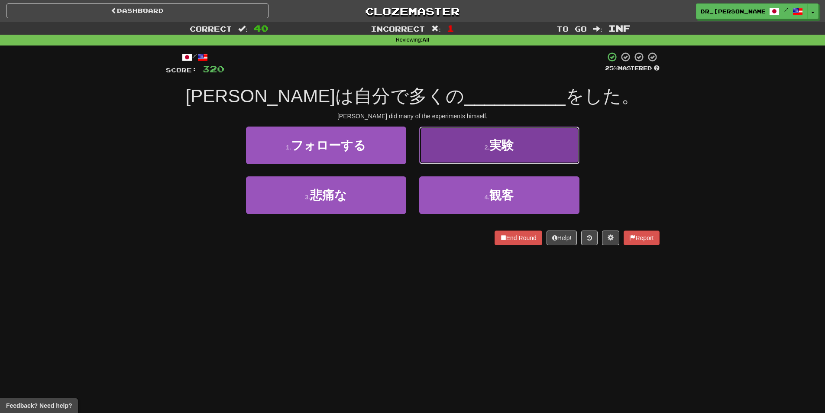
click at [452, 150] on button "2 . 実験" at bounding box center [499, 145] width 160 height 38
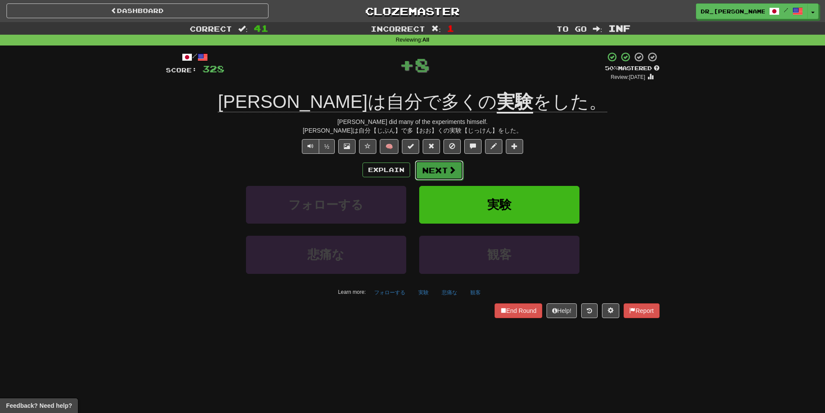
click at [444, 168] on button "Next" at bounding box center [439, 170] width 48 height 20
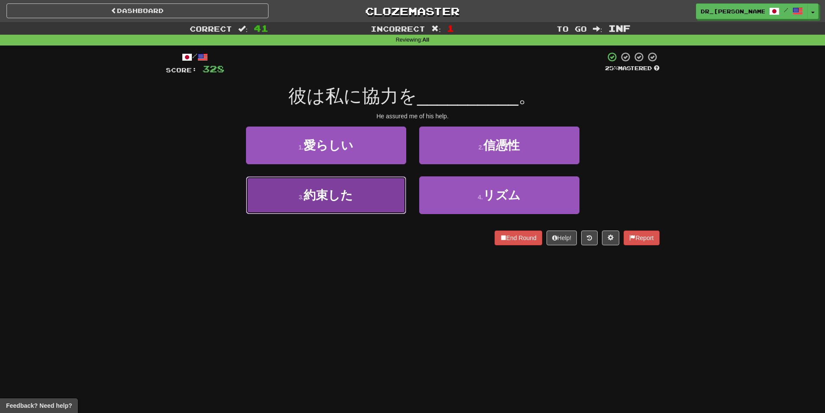
click at [380, 204] on button "3 . 約束した" at bounding box center [326, 195] width 160 height 38
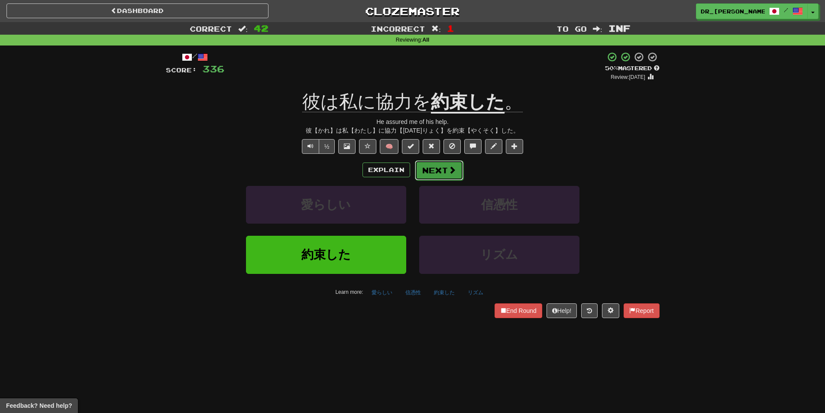
click at [445, 176] on button "Next" at bounding box center [439, 170] width 48 height 20
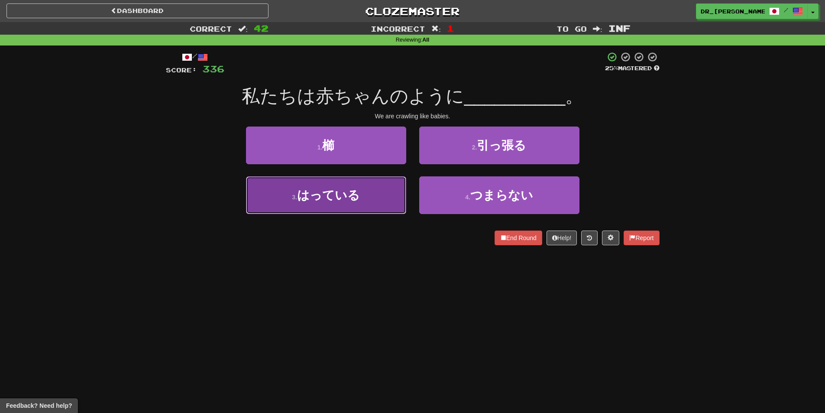
click at [389, 193] on button "3 . はっている" at bounding box center [326, 195] width 160 height 38
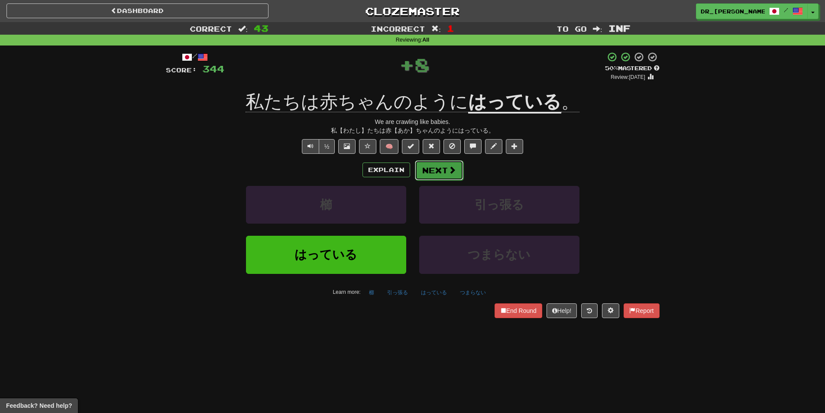
click at [440, 165] on button "Next" at bounding box center [439, 170] width 48 height 20
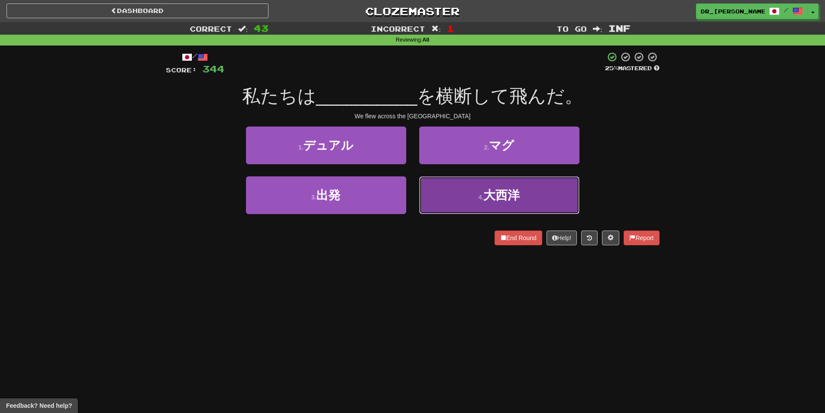
click at [446, 195] on button "4 . 大西洋" at bounding box center [499, 195] width 160 height 38
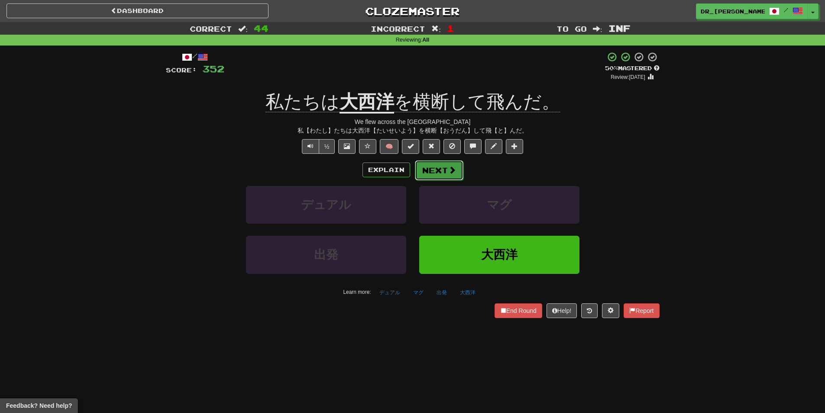
click at [437, 173] on button "Next" at bounding box center [439, 170] width 48 height 20
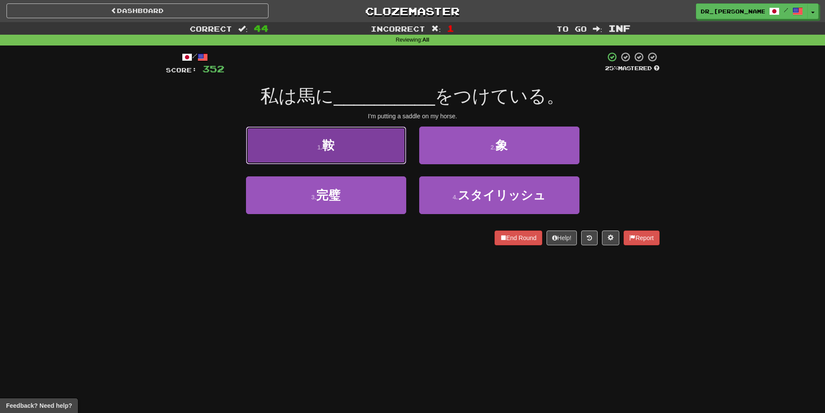
click at [381, 152] on button "1 . 鞍" at bounding box center [326, 145] width 160 height 38
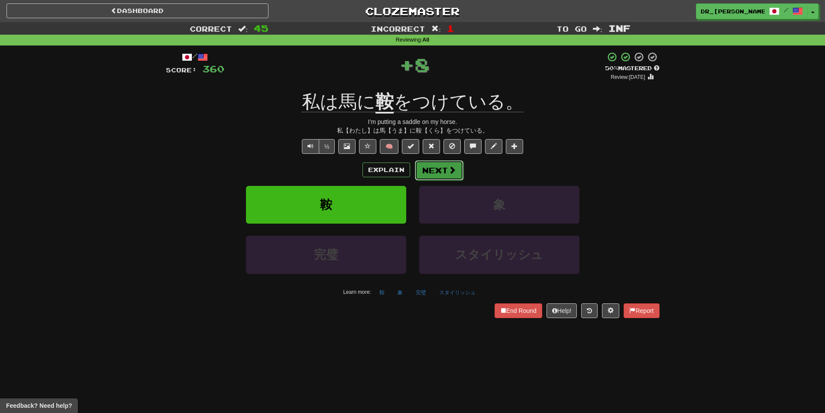
click at [446, 168] on button "Next" at bounding box center [439, 170] width 48 height 20
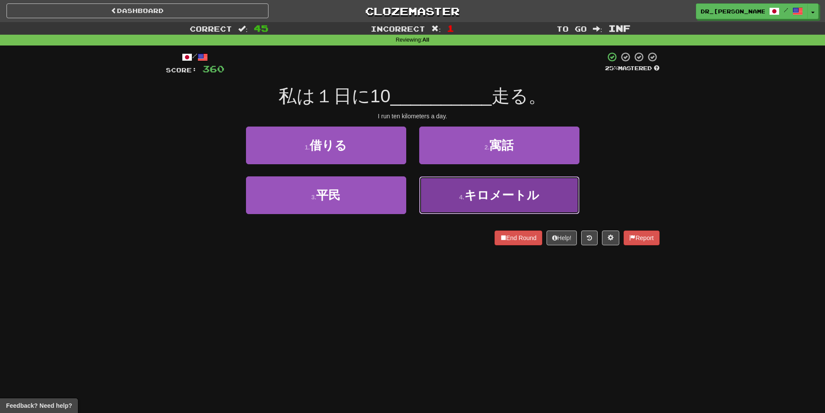
click at [466, 192] on span "キロメートル" at bounding box center [501, 194] width 75 height 13
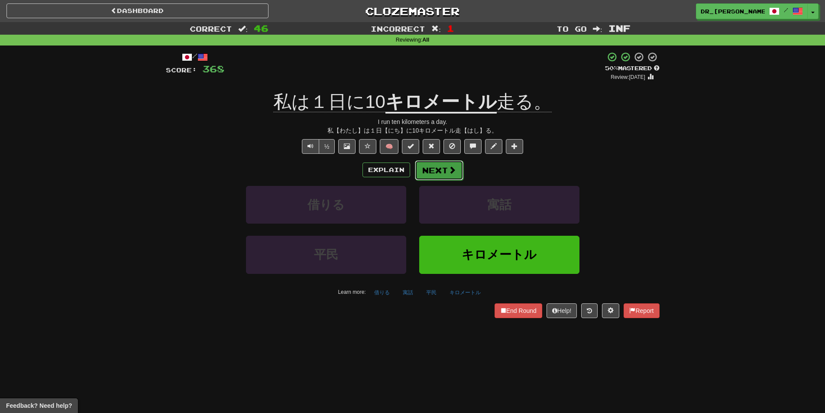
click at [442, 168] on button "Next" at bounding box center [439, 170] width 48 height 20
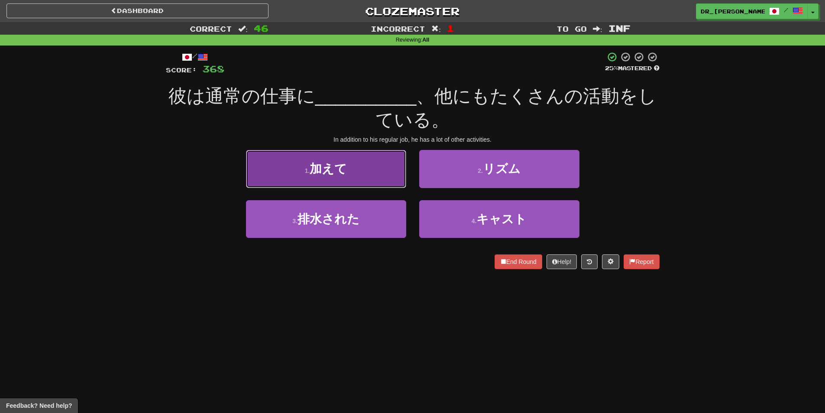
click at [376, 176] on button "1 . 加えて" at bounding box center [326, 169] width 160 height 38
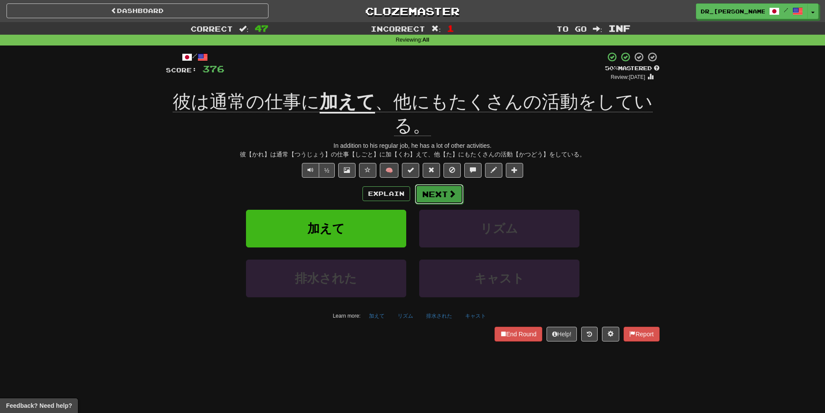
click at [440, 186] on button "Next" at bounding box center [439, 194] width 48 height 20
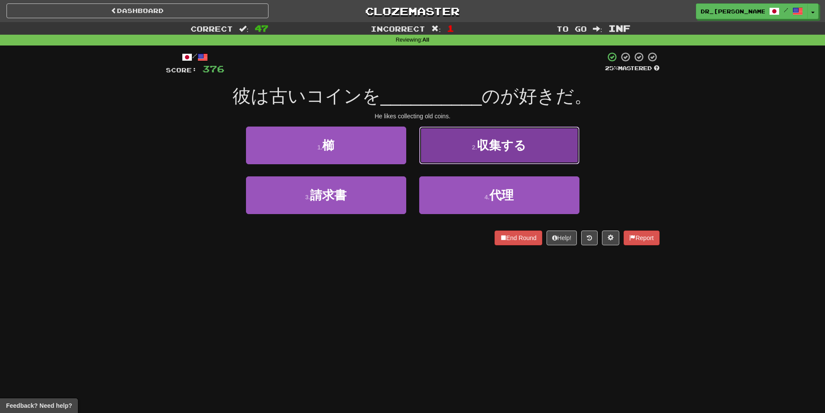
click at [456, 149] on button "2 . 収集する" at bounding box center [499, 145] width 160 height 38
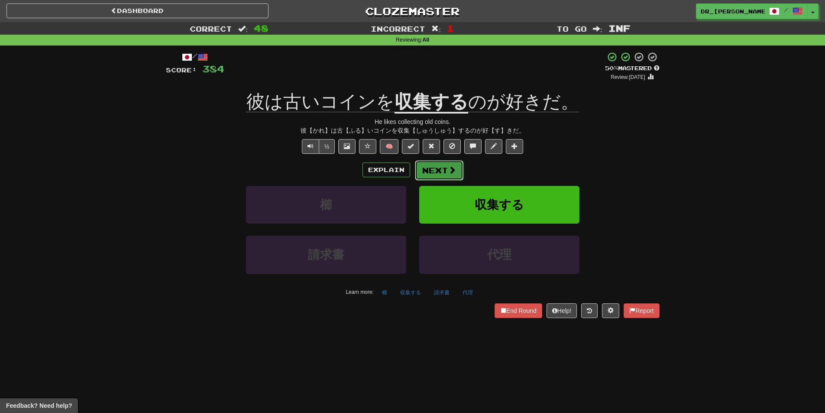
click at [427, 168] on button "Next" at bounding box center [439, 170] width 48 height 20
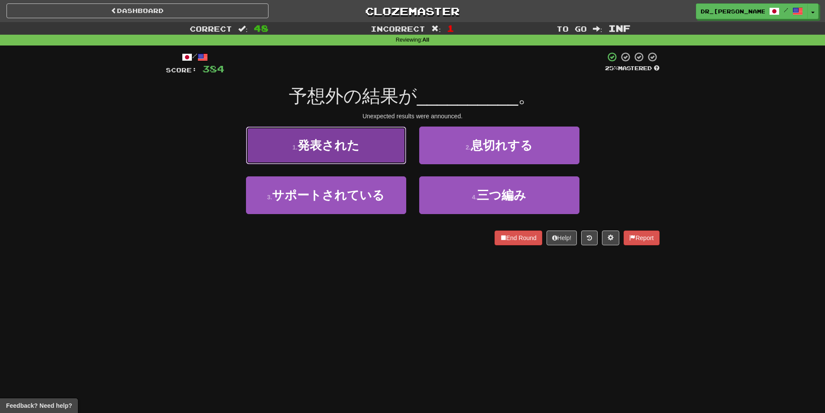
click at [368, 155] on button "1 . 発表された" at bounding box center [326, 145] width 160 height 38
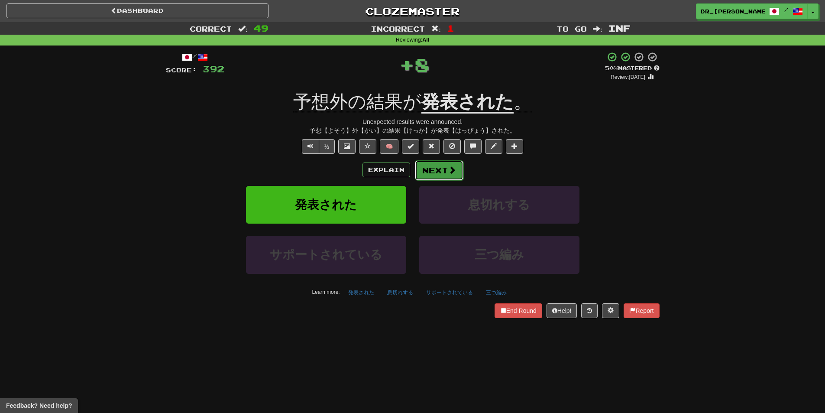
click at [437, 164] on button "Next" at bounding box center [439, 170] width 48 height 20
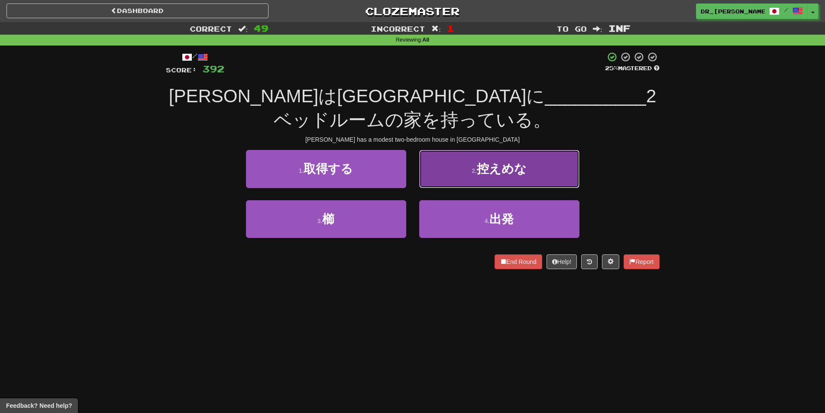
click at [452, 177] on button "2 . 控えめな" at bounding box center [499, 169] width 160 height 38
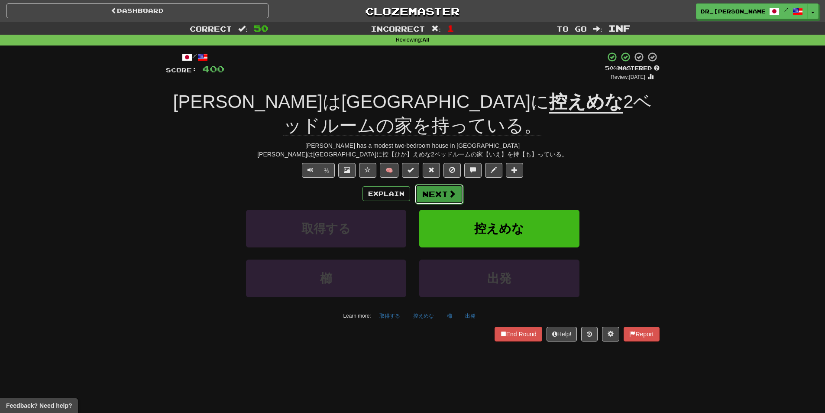
click at [443, 185] on button "Next" at bounding box center [439, 194] width 48 height 20
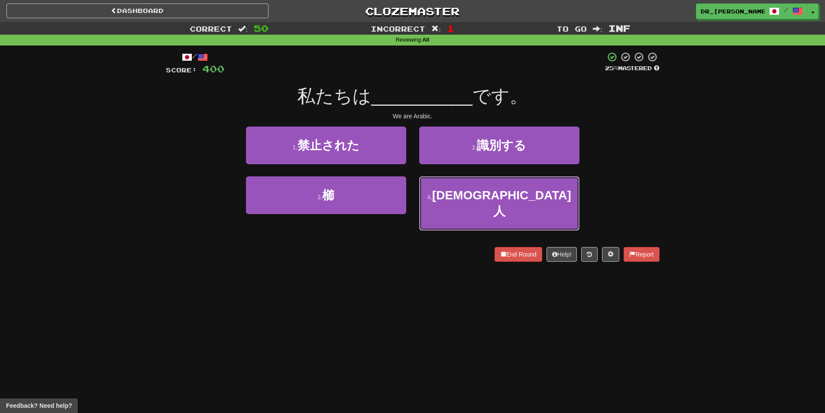
click at [443, 185] on button "4 . アラブ人" at bounding box center [499, 203] width 160 height 54
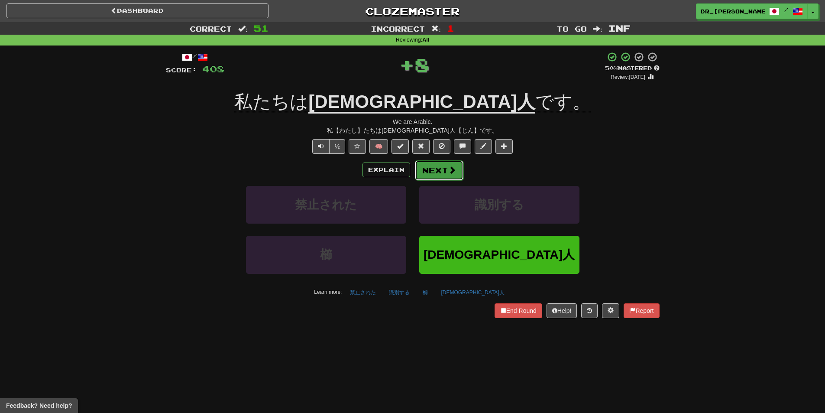
click at [436, 170] on button "Next" at bounding box center [439, 170] width 48 height 20
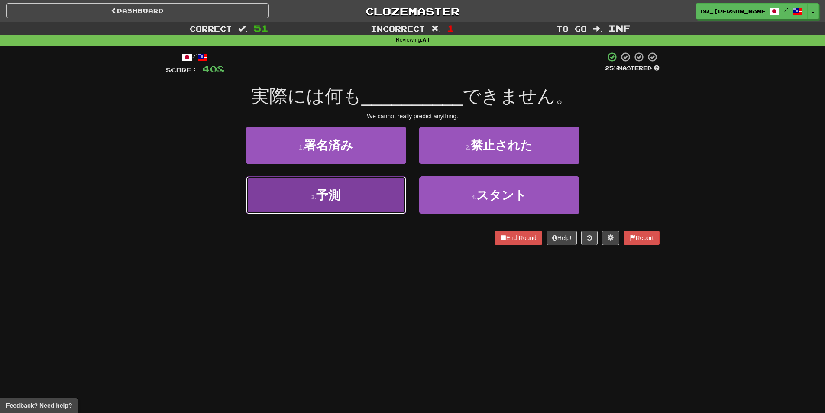
click at [367, 191] on button "3 . 予測" at bounding box center [326, 195] width 160 height 38
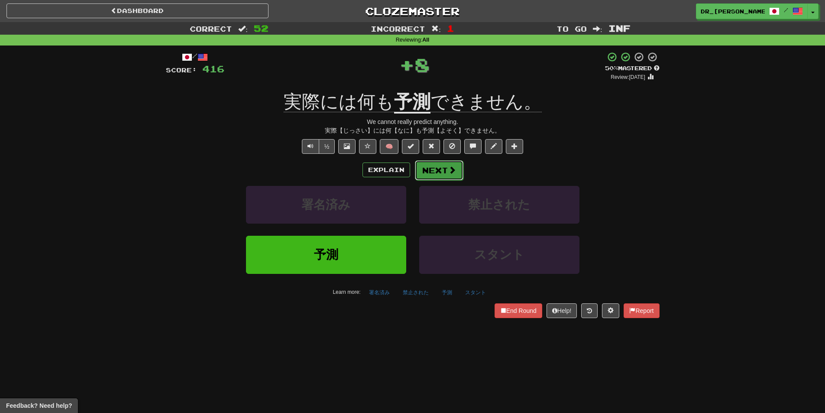
click at [446, 173] on button "Next" at bounding box center [439, 170] width 48 height 20
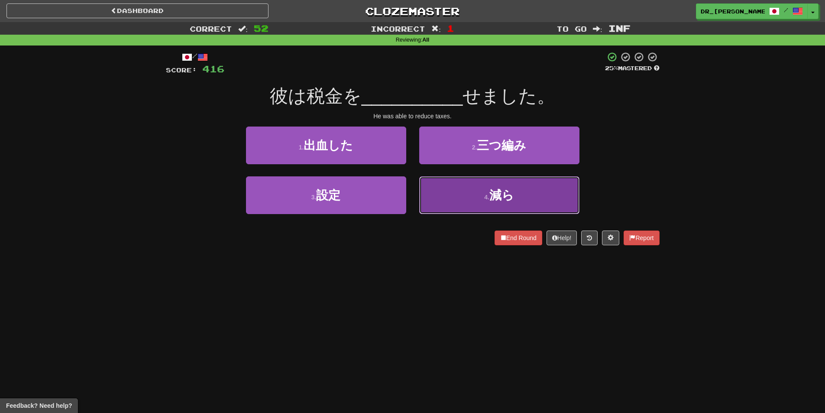
click at [497, 200] on span "減ら" at bounding box center [501, 194] width 25 height 13
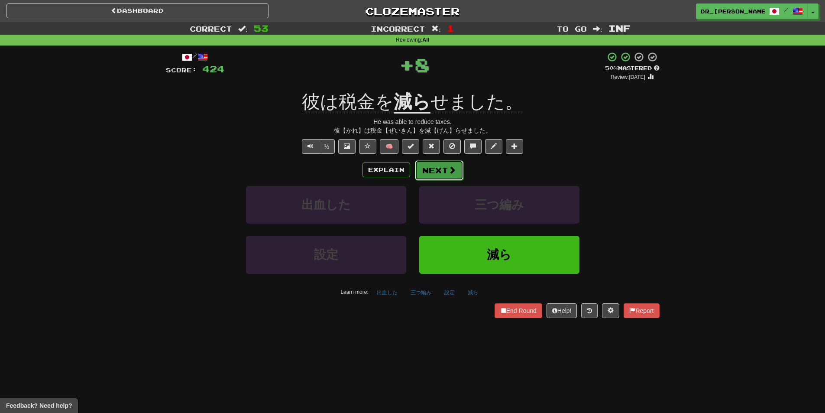
click at [442, 173] on button "Next" at bounding box center [439, 170] width 48 height 20
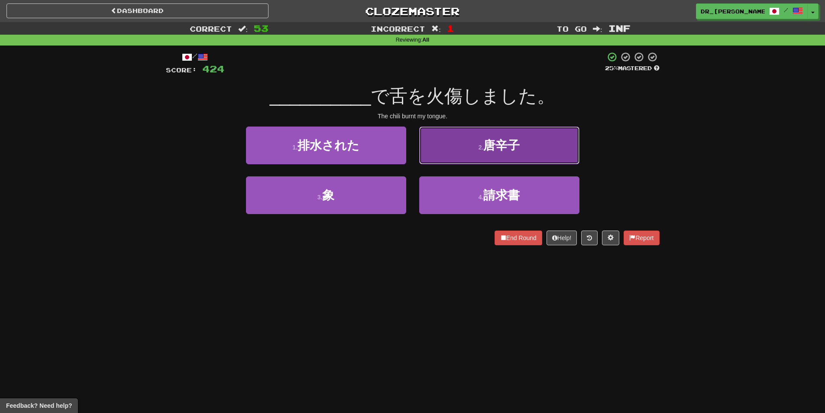
click at [427, 154] on button "2 . 唐辛子" at bounding box center [499, 145] width 160 height 38
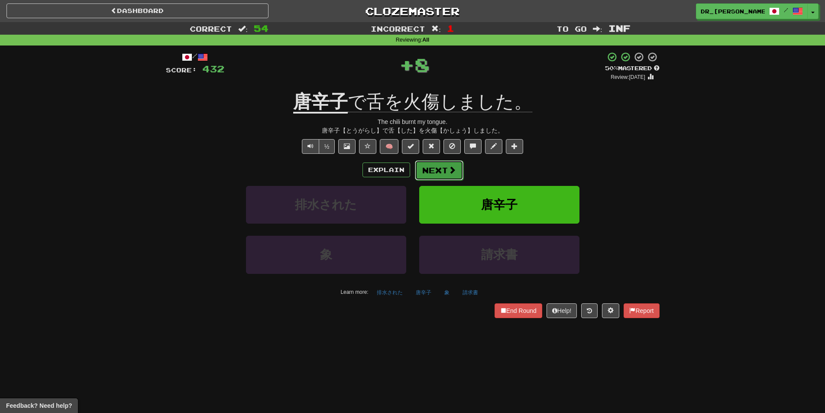
click at [427, 167] on button "Next" at bounding box center [439, 170] width 48 height 20
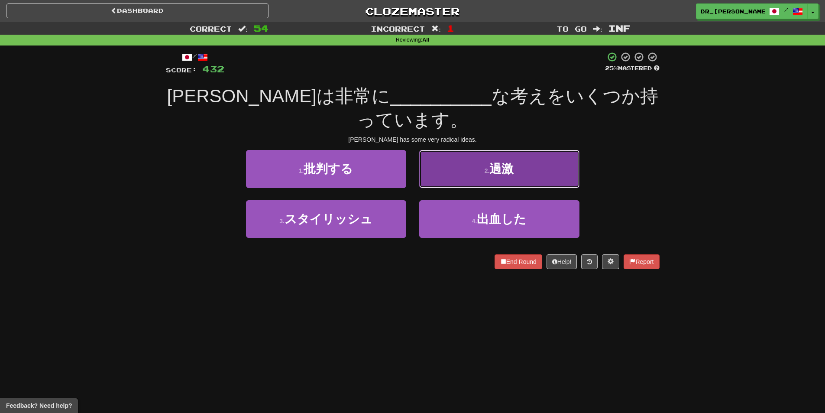
click at [431, 155] on button "2 . 過激" at bounding box center [499, 169] width 160 height 38
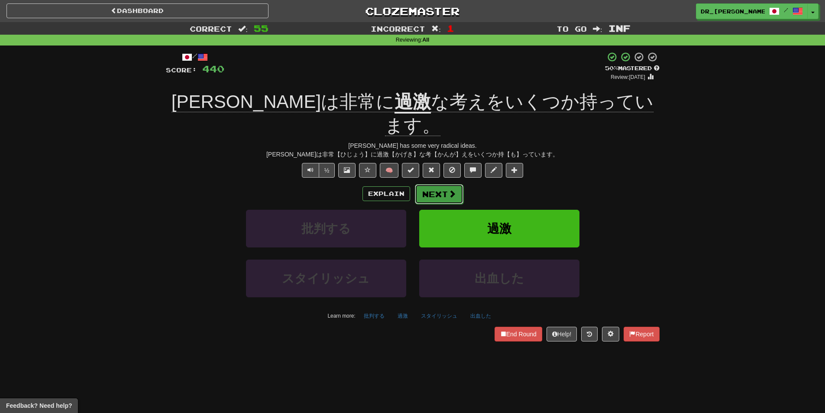
click at [433, 184] on button "Next" at bounding box center [439, 194] width 48 height 20
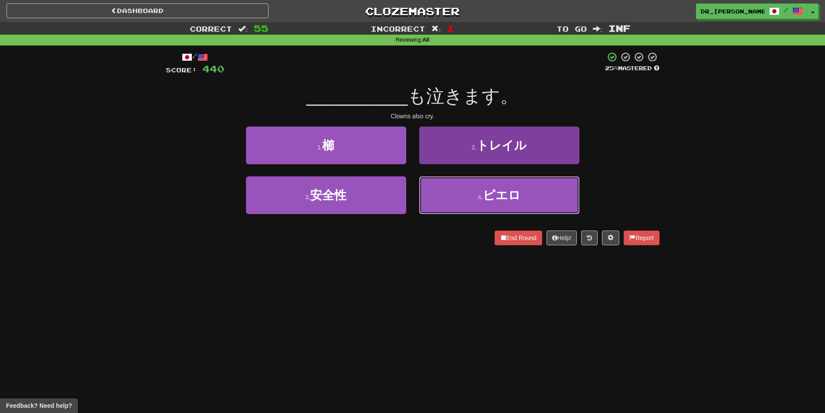
click at [481, 189] on button "4 . ピエロ" at bounding box center [499, 195] width 160 height 38
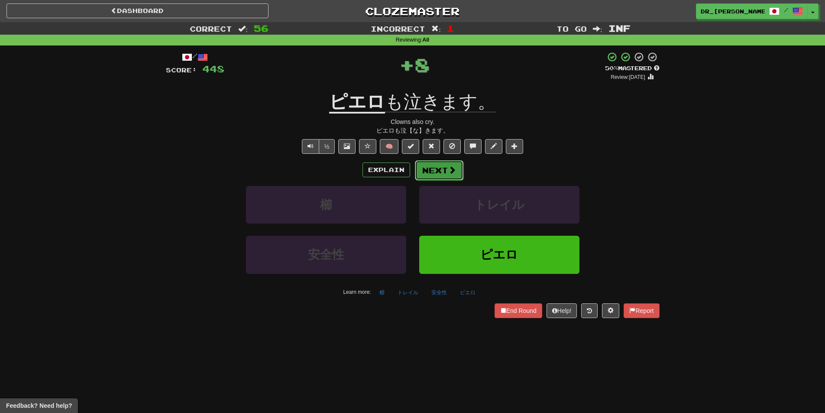
click at [444, 167] on button "Next" at bounding box center [439, 170] width 48 height 20
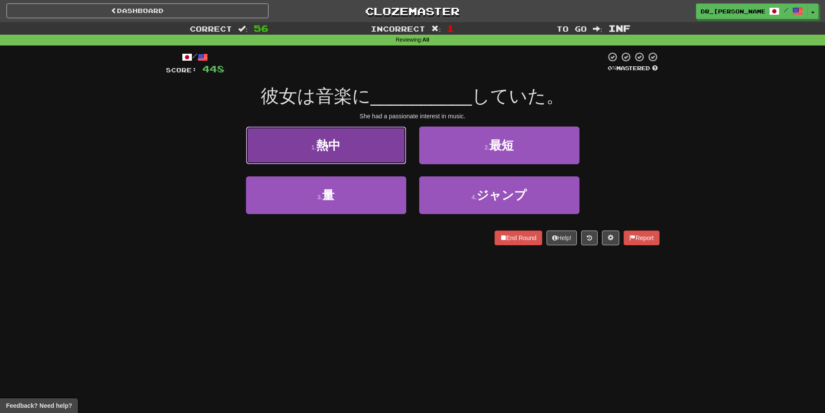
click at [336, 153] on button "1 . 熱中" at bounding box center [326, 145] width 160 height 38
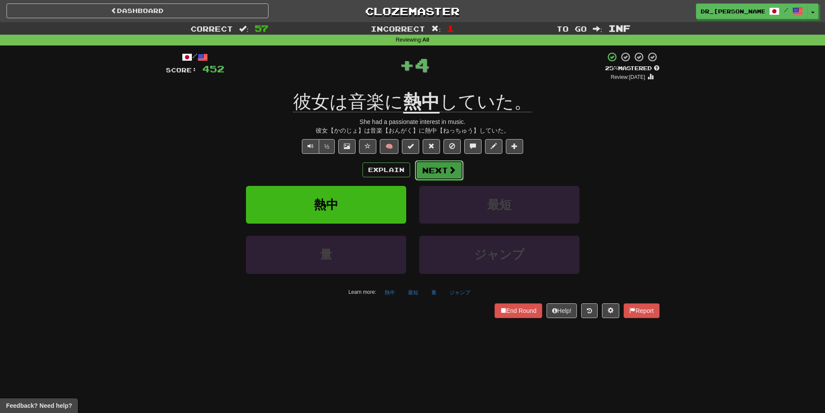
click at [438, 165] on button "Next" at bounding box center [439, 170] width 48 height 20
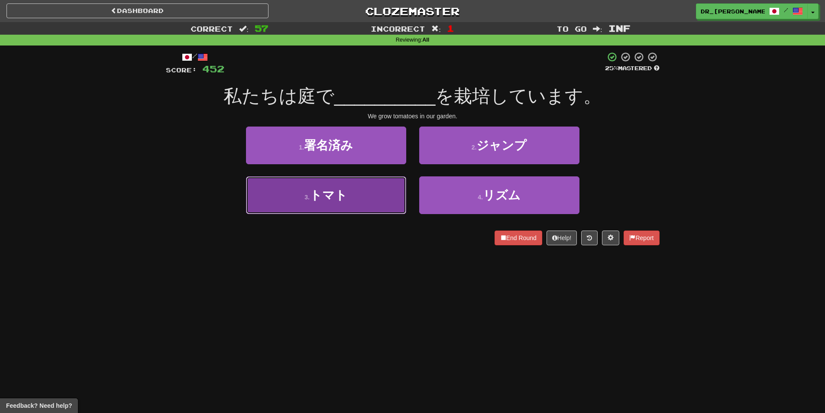
click at [383, 191] on button "3 . トマト" at bounding box center [326, 195] width 160 height 38
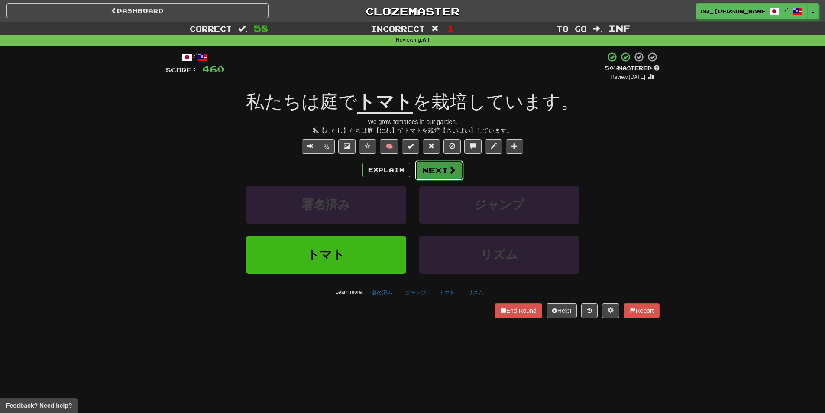
click at [436, 167] on button "Next" at bounding box center [439, 170] width 48 height 20
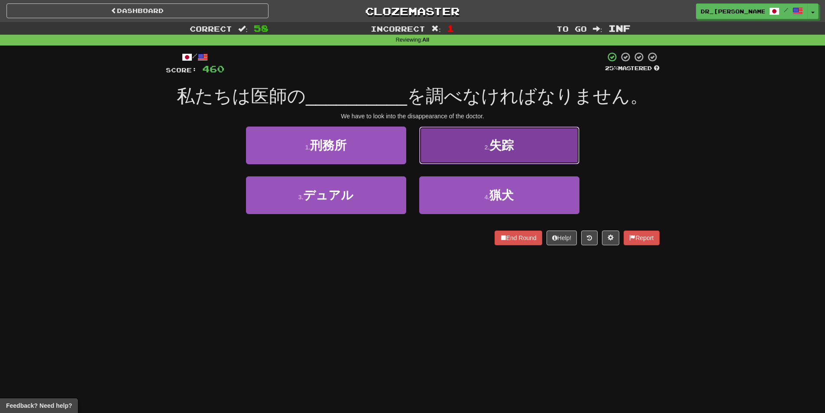
click at [448, 152] on button "2 . 失踪" at bounding box center [499, 145] width 160 height 38
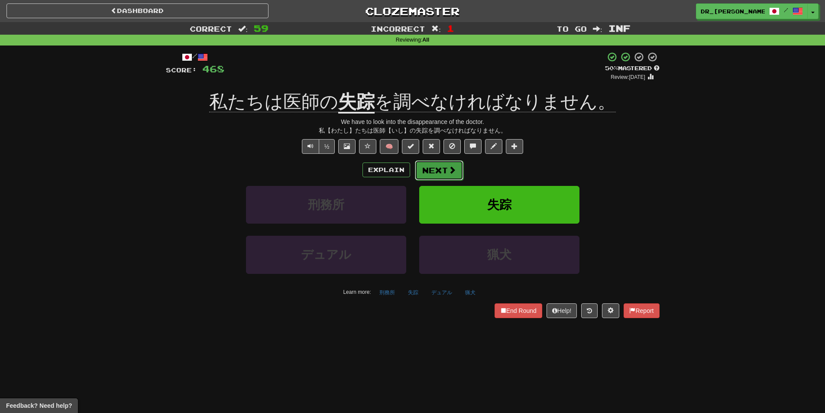
click at [442, 175] on button "Next" at bounding box center [439, 170] width 48 height 20
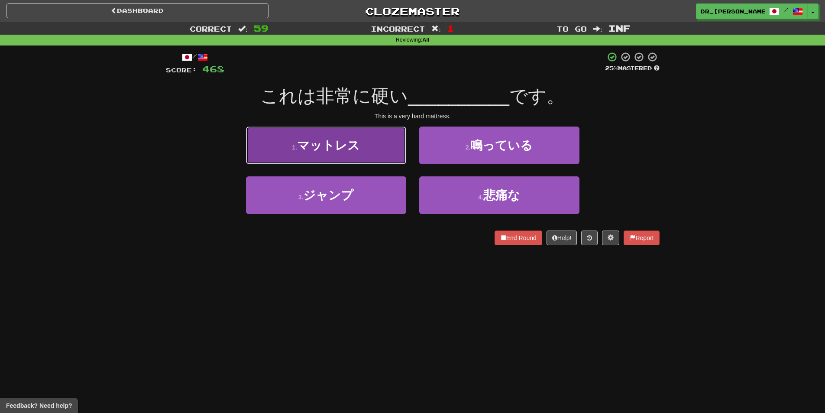
click at [375, 156] on button "1 . マットレス" at bounding box center [326, 145] width 160 height 38
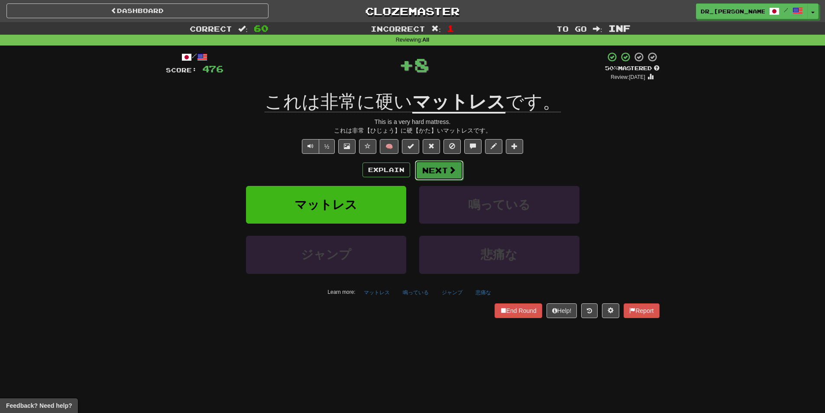
click at [450, 166] on span at bounding box center [452, 170] width 8 height 8
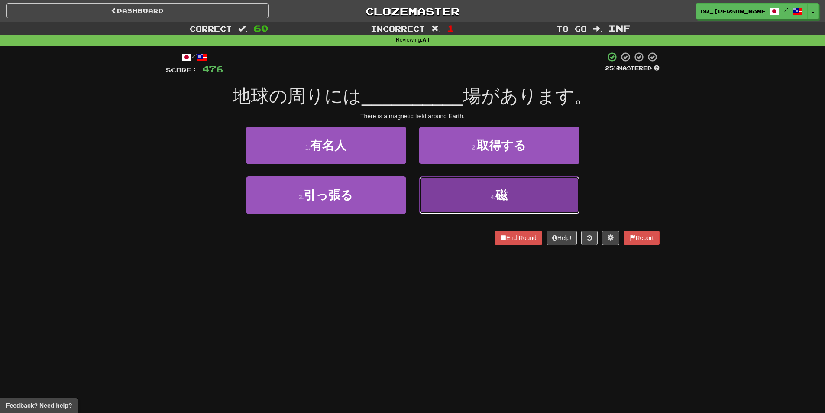
click at [446, 187] on button "4 . 磁" at bounding box center [499, 195] width 160 height 38
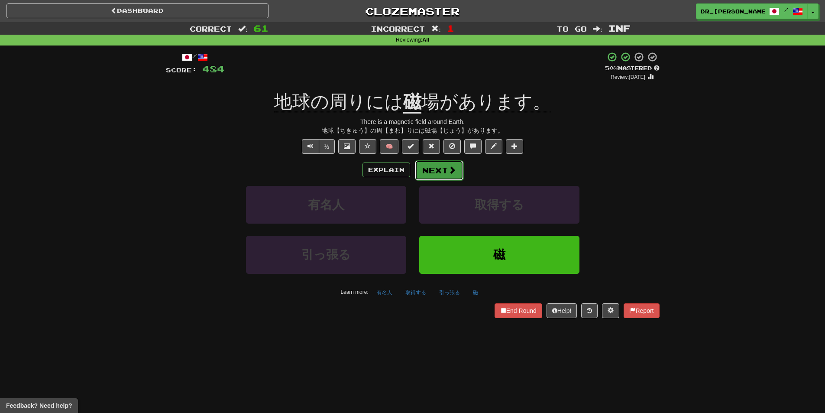
click at [445, 176] on button "Next" at bounding box center [439, 170] width 48 height 20
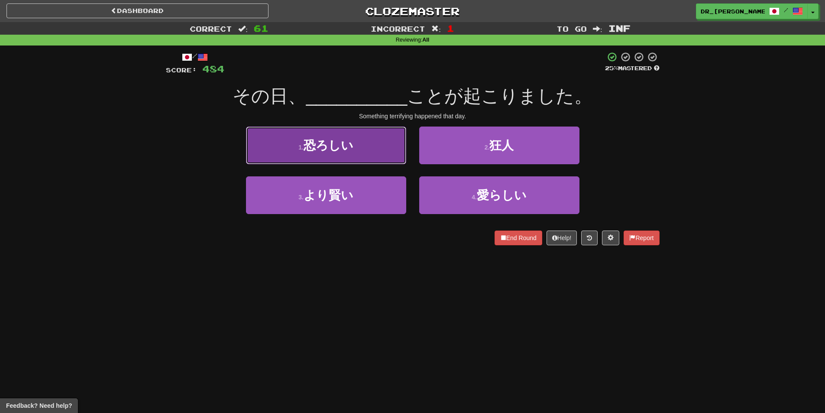
click at [385, 152] on button "1 . 恐ろしい" at bounding box center [326, 145] width 160 height 38
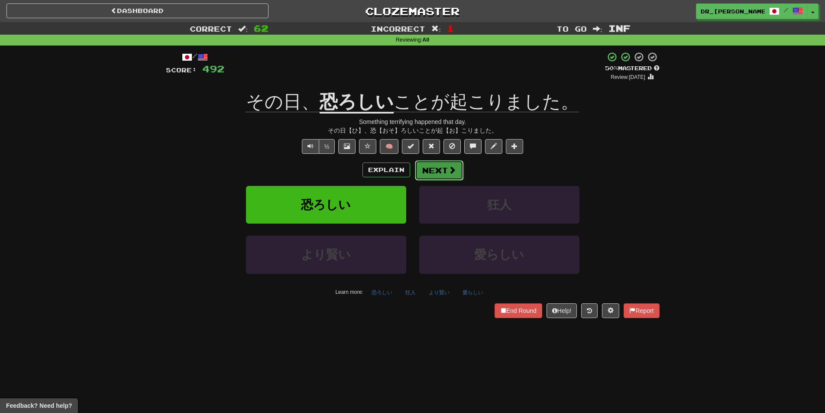
click at [433, 167] on button "Next" at bounding box center [439, 170] width 48 height 20
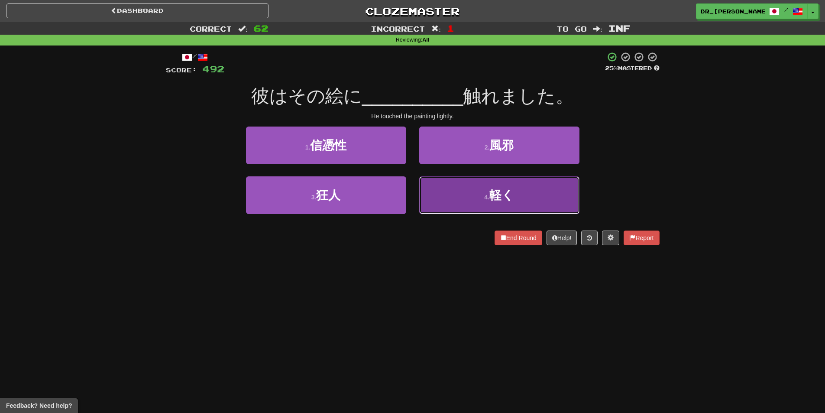
click at [469, 194] on button "4 . 軽く" at bounding box center [499, 195] width 160 height 38
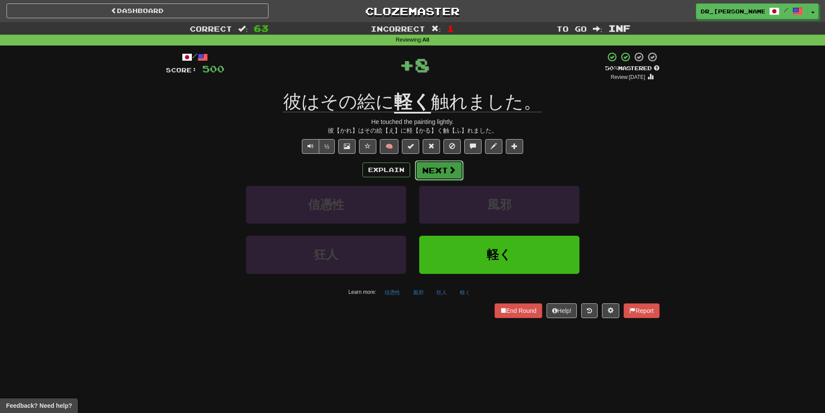
click at [435, 169] on button "Next" at bounding box center [439, 170] width 48 height 20
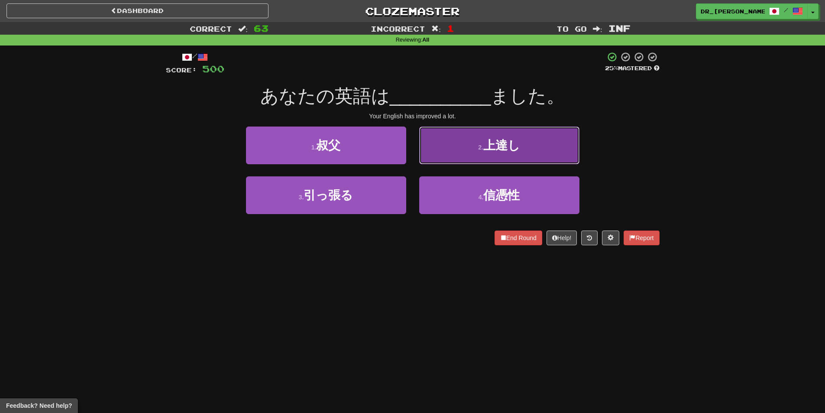
click at [451, 147] on button "2 . 上達し" at bounding box center [499, 145] width 160 height 38
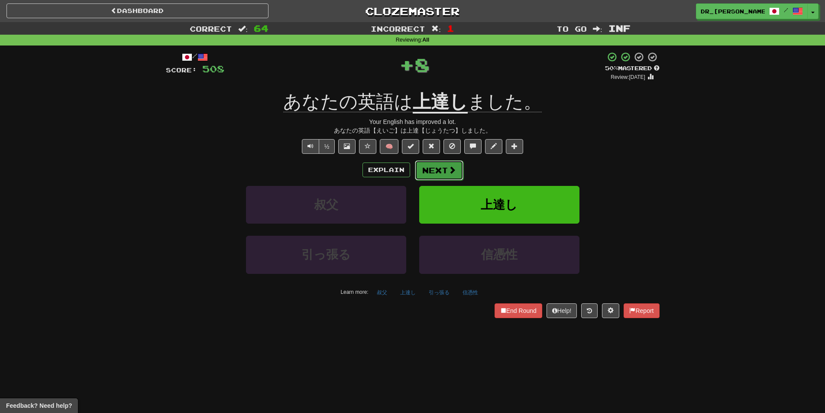
click at [439, 165] on button "Next" at bounding box center [439, 170] width 48 height 20
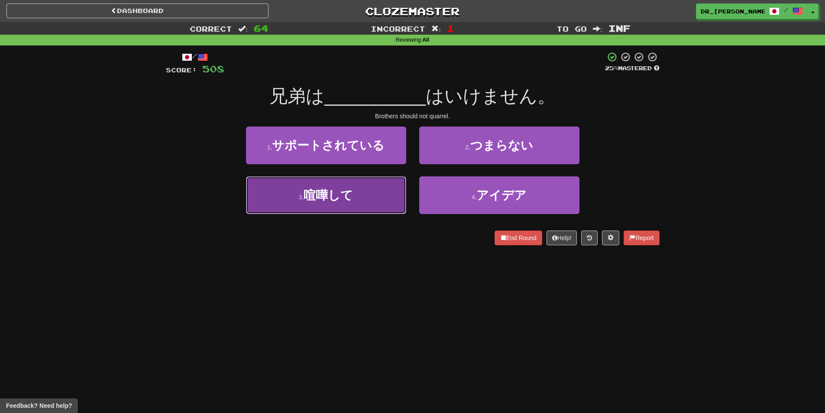
click at [369, 192] on button "3 . 喧嘩して" at bounding box center [326, 195] width 160 height 38
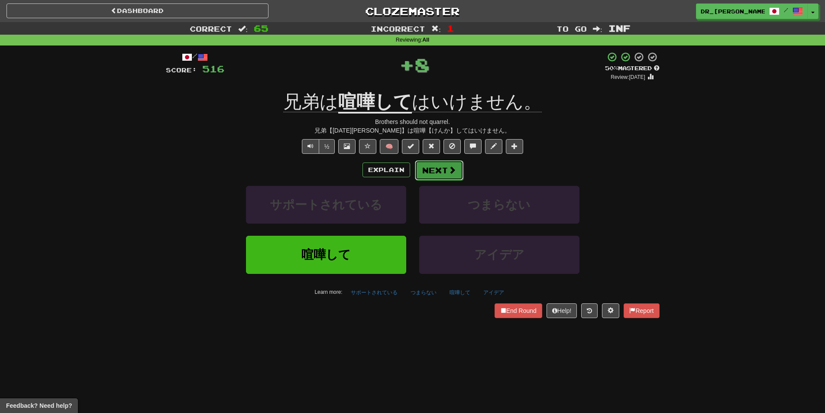
click at [430, 168] on button "Next" at bounding box center [439, 170] width 48 height 20
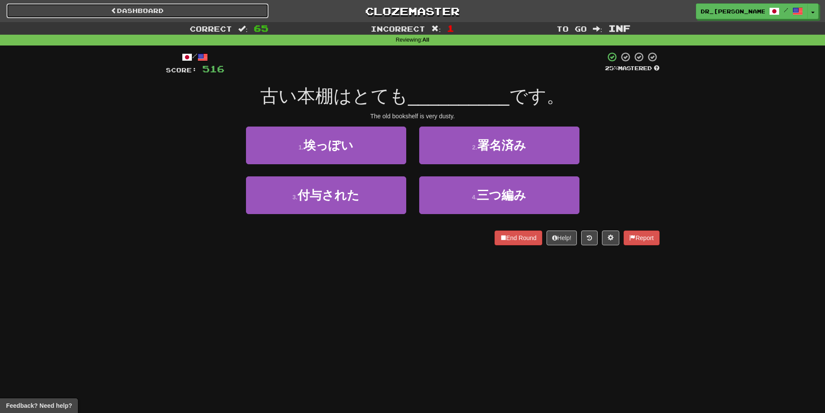
click at [172, 16] on link "Dashboard" at bounding box center [137, 10] width 262 height 15
